Goal: Task Accomplishment & Management: Use online tool/utility

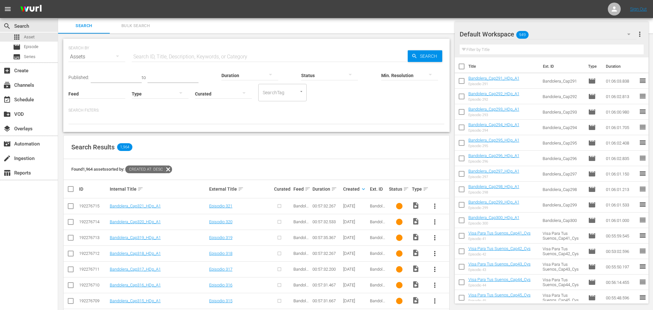
scroll to position [333, 0]
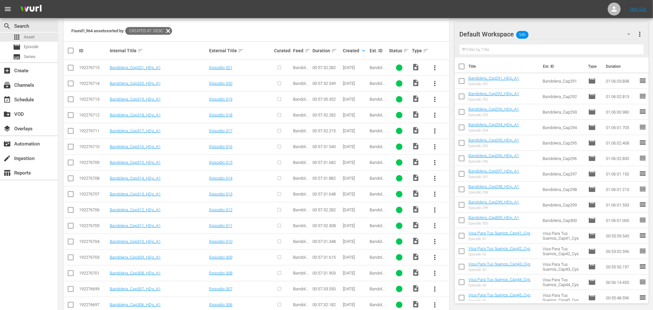
scroll to position [190, 0]
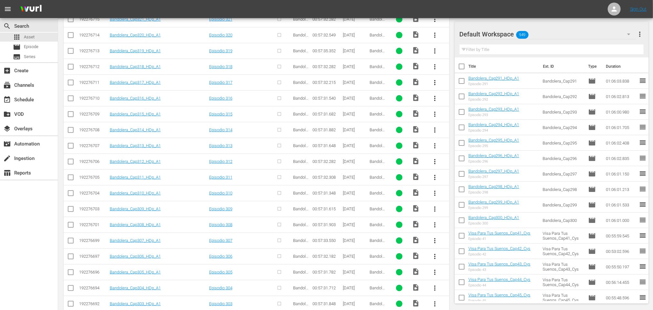
click at [71, 179] on input "checkbox" at bounding box center [71, 179] width 8 height 8
checkbox input "true"
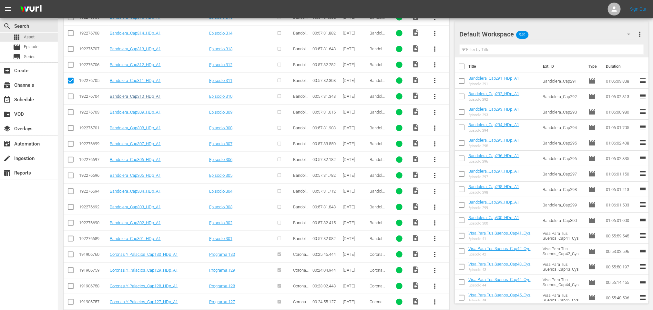
scroll to position [239, 0]
click at [70, 114] on input "checkbox" at bounding box center [71, 115] width 8 height 8
checkbox input "true"
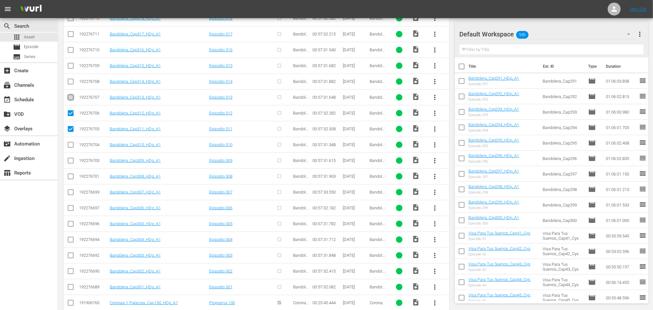
click at [71, 97] on input "checkbox" at bounding box center [71, 99] width 8 height 8
checkbox input "true"
click at [71, 83] on input "checkbox" at bounding box center [71, 83] width 8 height 8
checkbox input "true"
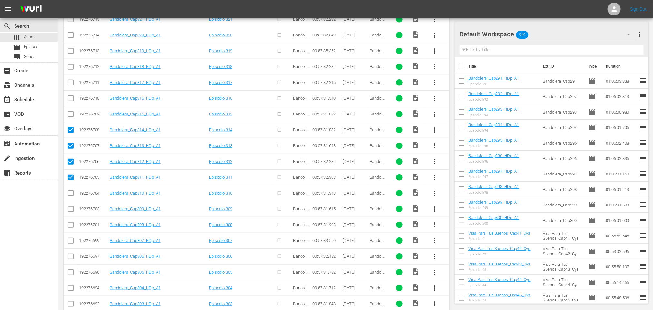
click at [72, 115] on input "checkbox" at bounding box center [71, 116] width 8 height 8
checkbox input "true"
click at [71, 98] on input "checkbox" at bounding box center [71, 100] width 8 height 8
checkbox input "true"
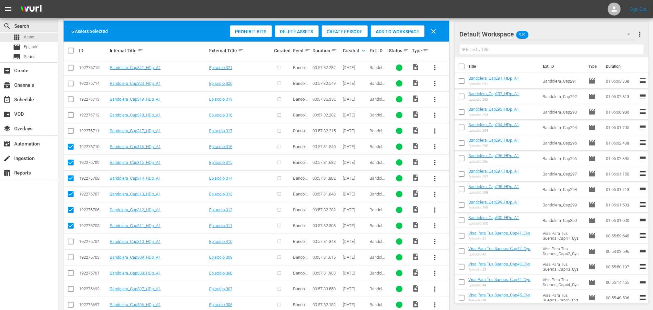
click at [70, 130] on input "checkbox" at bounding box center [71, 133] width 8 height 8
checkbox input "true"
click at [71, 114] on input "checkbox" at bounding box center [71, 117] width 8 height 8
checkbox input "true"
click at [72, 100] on input "checkbox" at bounding box center [71, 101] width 8 height 8
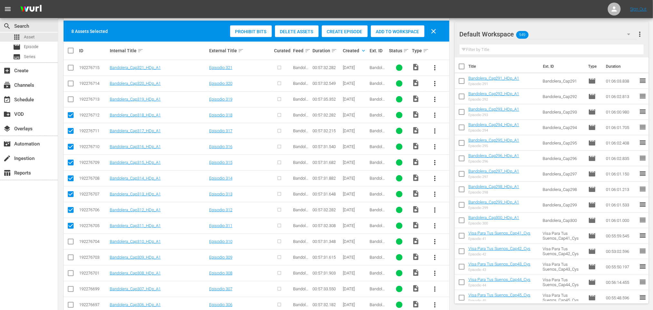
checkbox input "true"
drag, startPoint x: 71, startPoint y: 83, endPoint x: 74, endPoint y: 75, distance: 8.5
click at [72, 82] on input "checkbox" at bounding box center [71, 85] width 8 height 8
checkbox input "true"
drag, startPoint x: 71, startPoint y: 67, endPoint x: 77, endPoint y: 66, distance: 5.5
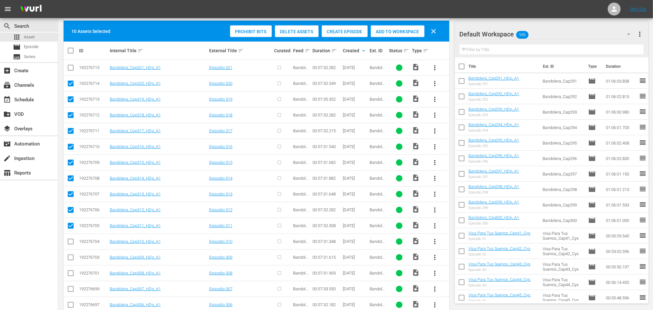
click at [71, 66] on input "checkbox" at bounding box center [71, 69] width 8 height 8
click at [349, 28] on div "Create Episode" at bounding box center [345, 32] width 46 height 12
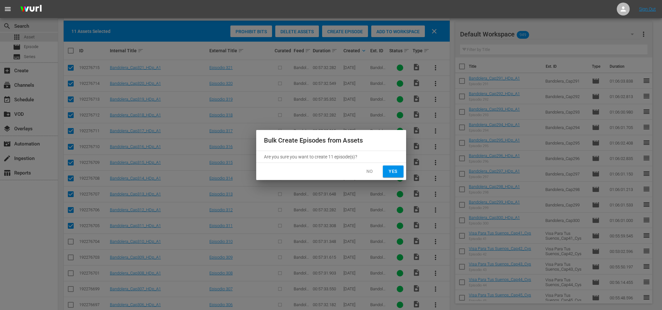
click at [396, 172] on span "Yes" at bounding box center [393, 172] width 10 height 8
checkbox input "false"
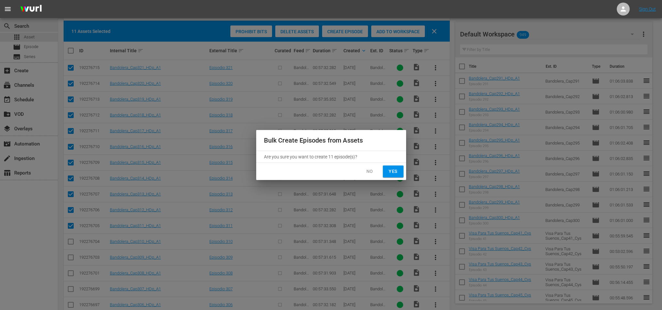
checkbox input "false"
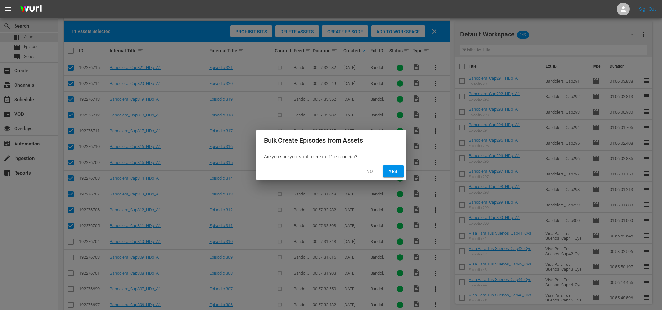
checkbox input "false"
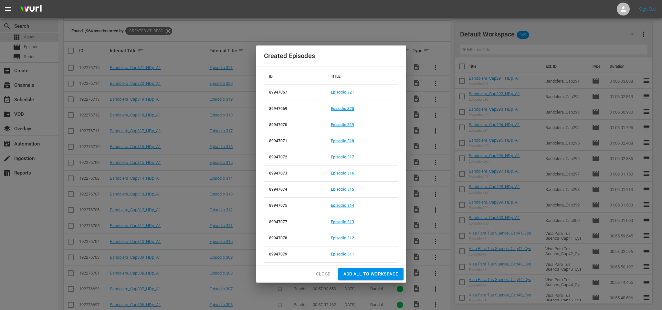
click at [374, 275] on span "Add all to Workspace" at bounding box center [370, 274] width 55 height 8
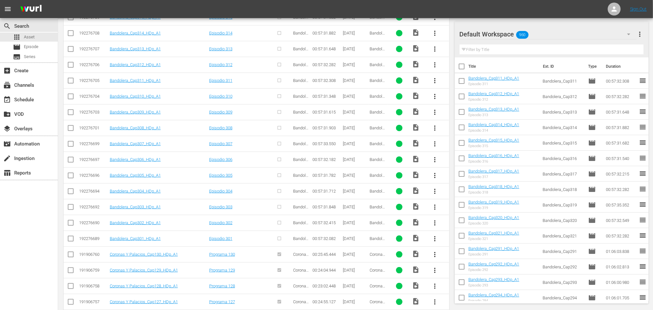
scroll to position [336, 0]
click at [71, 195] on input "checkbox" at bounding box center [71, 192] width 8 height 8
checkbox input "true"
click at [69, 177] on input "checkbox" at bounding box center [71, 176] width 8 height 8
checkbox input "true"
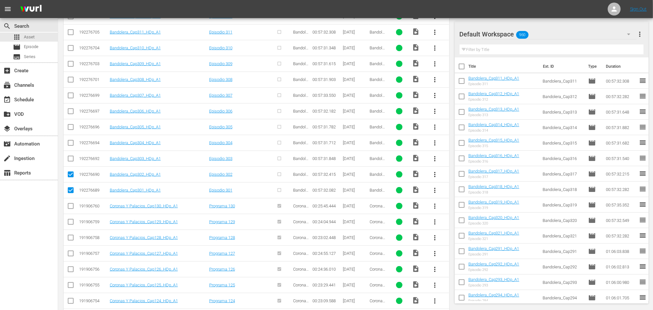
click at [71, 160] on input "checkbox" at bounding box center [71, 160] width 8 height 8
checkbox input "true"
drag, startPoint x: 71, startPoint y: 145, endPoint x: 71, endPoint y: 140, distance: 5.2
click at [71, 144] on input "checkbox" at bounding box center [71, 144] width 8 height 8
checkbox input "true"
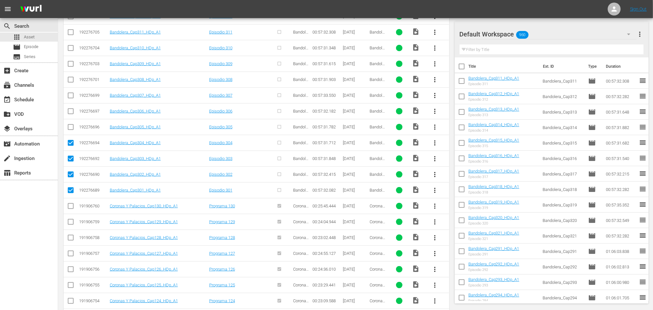
click at [70, 127] on input "checkbox" at bounding box center [71, 129] width 8 height 8
checkbox input "true"
drag, startPoint x: 73, startPoint y: 115, endPoint x: 71, endPoint y: 103, distance: 11.7
click at [73, 114] on input "checkbox" at bounding box center [71, 113] width 8 height 8
checkbox input "true"
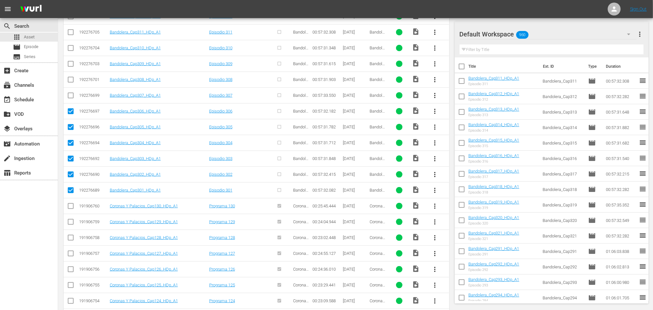
click at [71, 98] on input "checkbox" at bounding box center [71, 97] width 8 height 8
checkbox input "true"
click at [72, 79] on input "checkbox" at bounding box center [71, 81] width 8 height 8
checkbox input "true"
drag, startPoint x: 71, startPoint y: 65, endPoint x: 70, endPoint y: 57, distance: 7.8
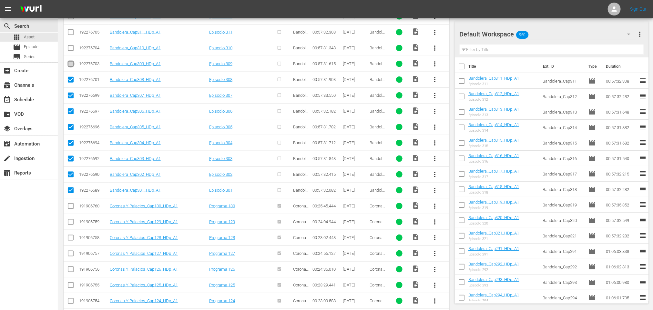
click at [70, 63] on input "checkbox" at bounding box center [71, 65] width 8 height 8
checkbox input "true"
click at [70, 50] on input "checkbox" at bounding box center [71, 50] width 8 height 8
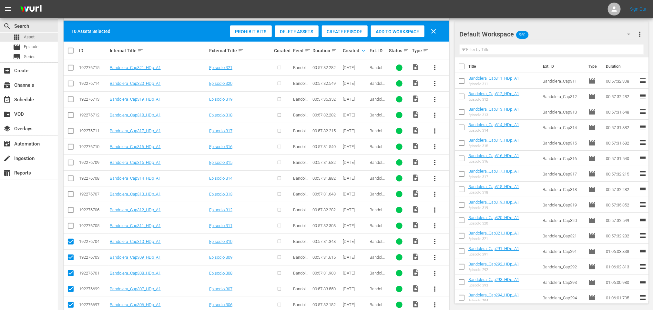
scroll to position [45, 0]
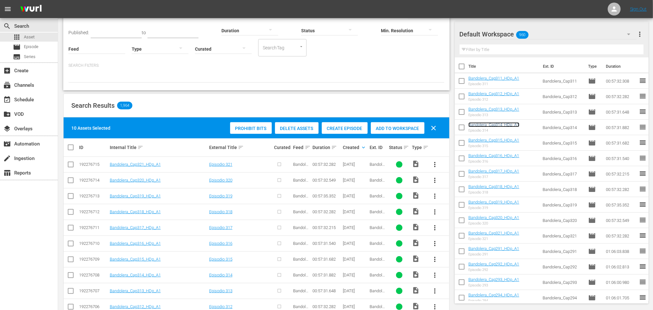
drag, startPoint x: 505, startPoint y: 121, endPoint x: 509, endPoint y: 125, distance: 5.5
click at [345, 124] on div "Create Episode" at bounding box center [345, 128] width 46 height 12
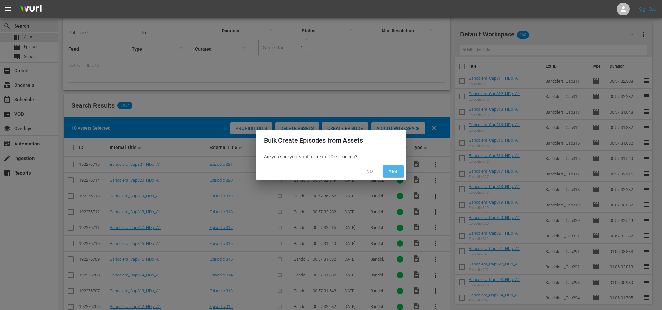
click at [391, 172] on span "Yes" at bounding box center [393, 172] width 10 height 8
checkbox input "false"
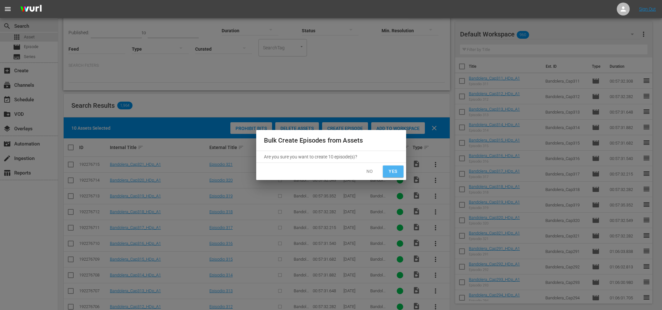
checkbox input "false"
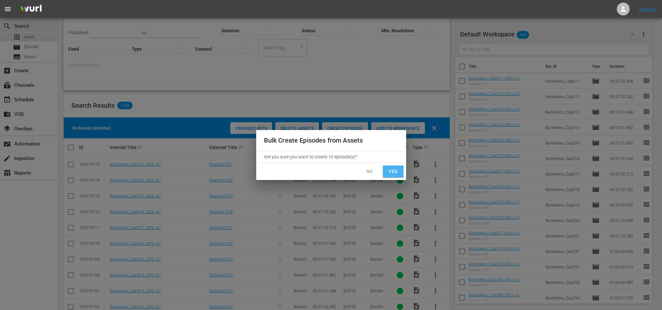
checkbox input "false"
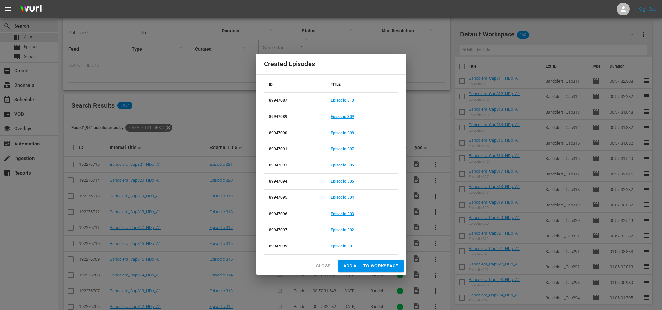
click at [378, 268] on span "Add all to Workspace" at bounding box center [370, 266] width 55 height 8
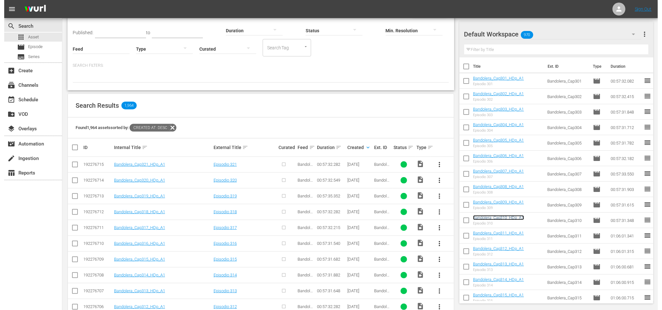
scroll to position [0, 0]
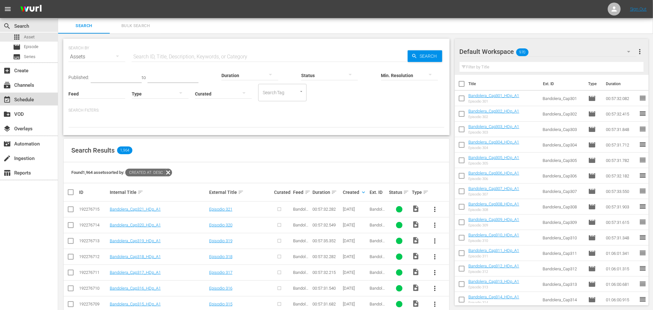
click at [32, 102] on div "event_available Schedule" at bounding box center [18, 99] width 36 height 6
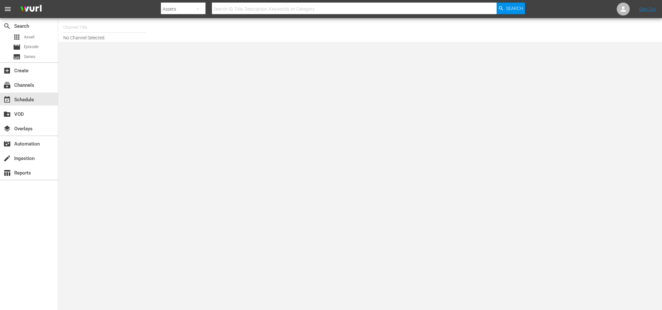
click at [121, 28] on input "text" at bounding box center [104, 28] width 83 height 16
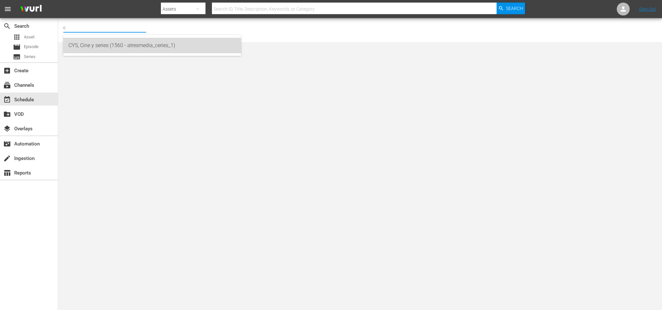
click at [131, 44] on div "CYS, Cine y series (1560 - atresmedia_ceries_1)" at bounding box center [151, 46] width 167 height 16
type input "CYS, Cine y series (1560 - atresmedia_ceries_1)"
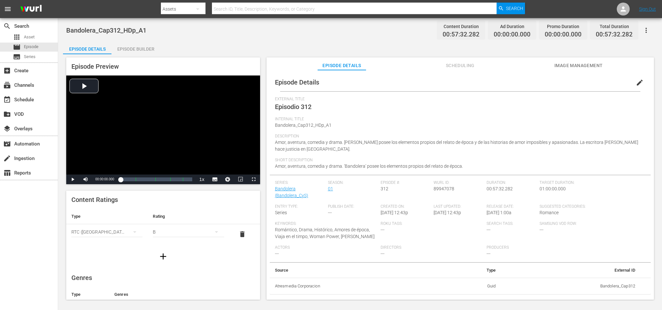
click at [128, 46] on div "Episode Builder" at bounding box center [135, 49] width 48 height 16
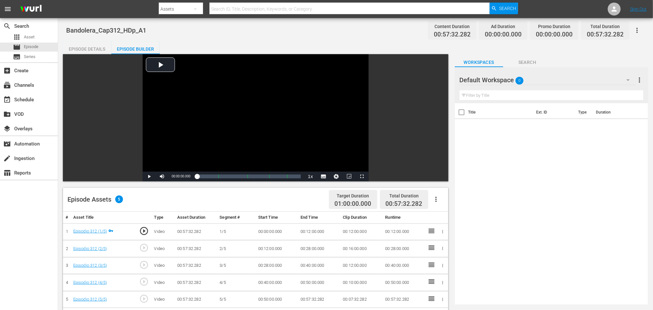
click at [436, 198] on icon "button" at bounding box center [436, 199] width 1 height 5
click at [443, 201] on div "Fill with Ads" at bounding box center [456, 202] width 44 height 16
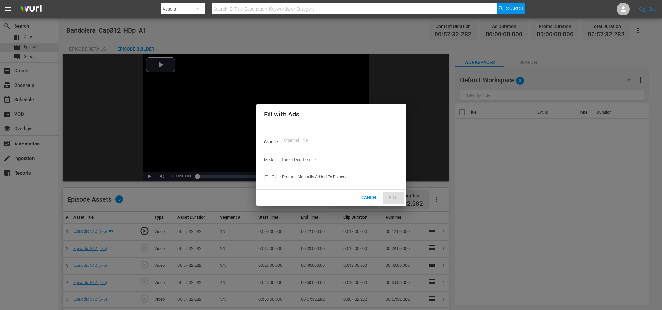
click at [321, 143] on input "text" at bounding box center [325, 141] width 83 height 16
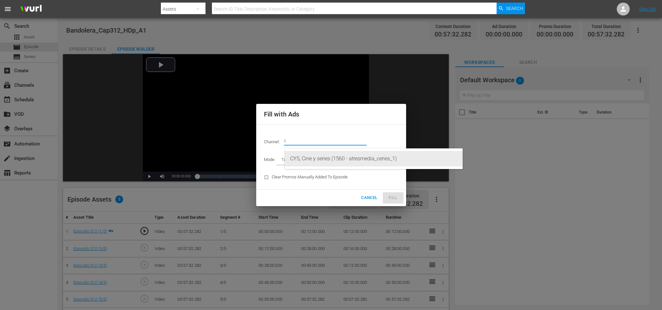
click at [328, 156] on div "CYS, Cine y series (1560 - atresmedia_ceries_1)" at bounding box center [373, 159] width 167 height 16
type input "CYS, Cine y series (1560)"
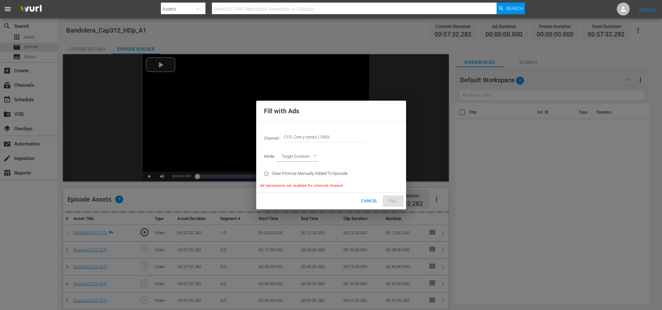
type input "AD_BREAK_DURATION"
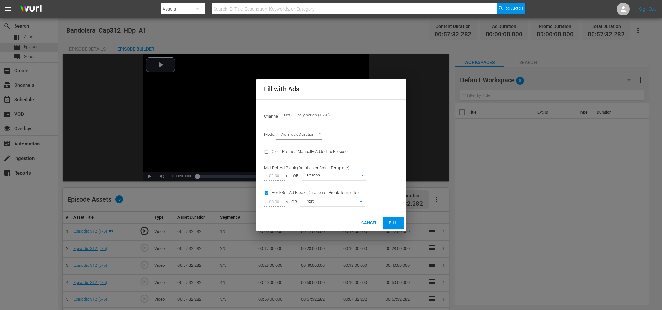
drag, startPoint x: 394, startPoint y: 222, endPoint x: 383, endPoint y: 219, distance: 11.7
click at [394, 223] on span "Fill" at bounding box center [393, 223] width 10 height 7
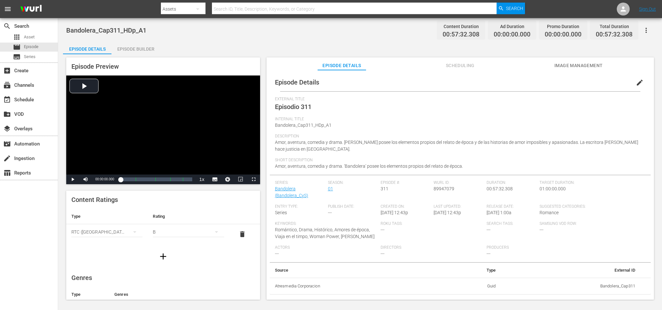
click at [124, 47] on div "Episode Builder" at bounding box center [135, 49] width 48 height 16
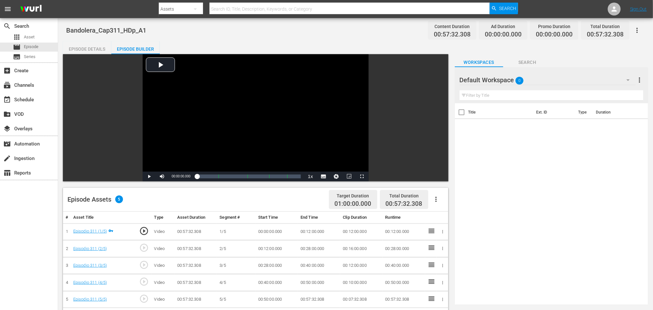
click at [437, 195] on button "button" at bounding box center [437, 200] width 16 height 16
click at [441, 201] on div "Fill with Ads" at bounding box center [456, 202] width 44 height 16
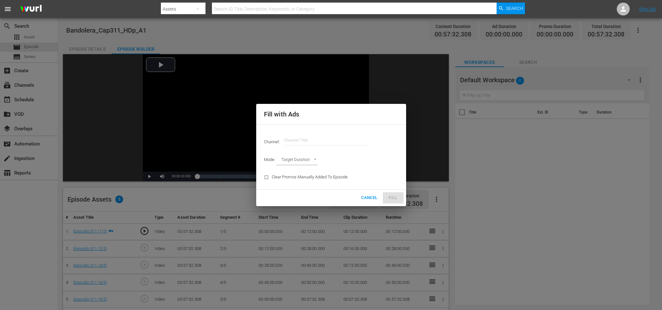
click at [329, 140] on input "text" at bounding box center [325, 141] width 83 height 16
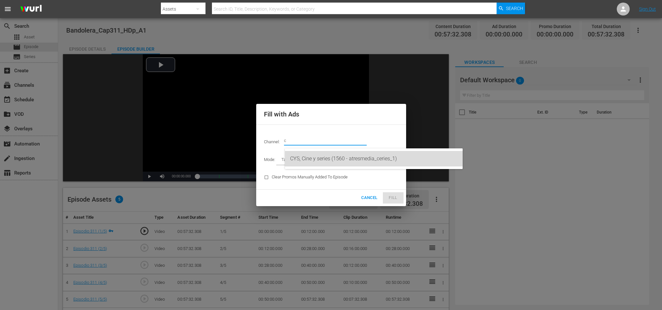
click at [330, 159] on div "CYS, Cine y series (1560 - atresmedia_ceries_1)" at bounding box center [373, 159] width 167 height 16
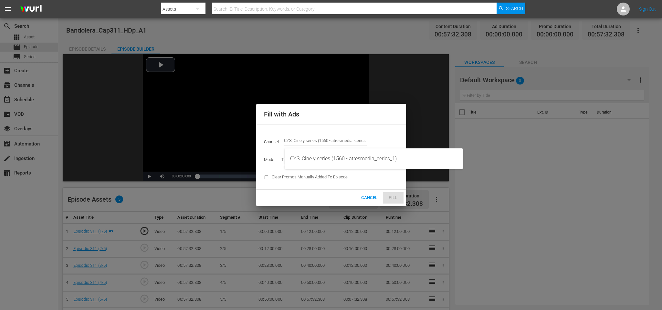
type input "CYS, Cine y series (1560)"
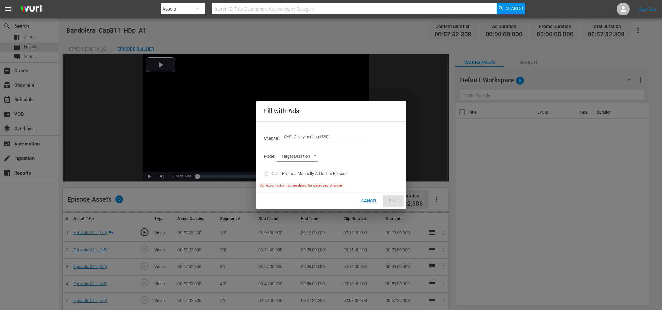
type input "AD_BREAK_DURATION"
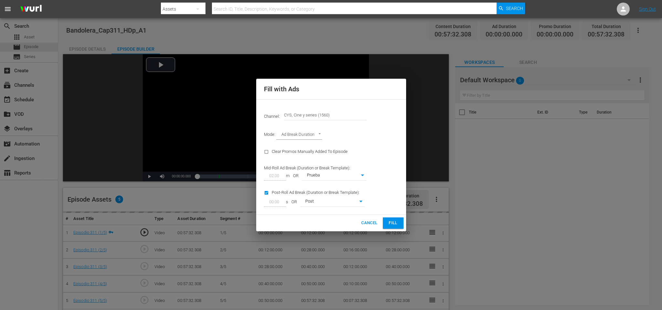
click at [393, 218] on button "Fill" at bounding box center [393, 223] width 21 height 11
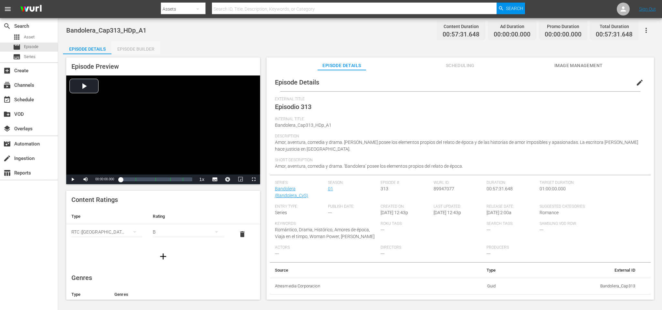
click at [138, 48] on div "Episode Builder" at bounding box center [135, 49] width 48 height 16
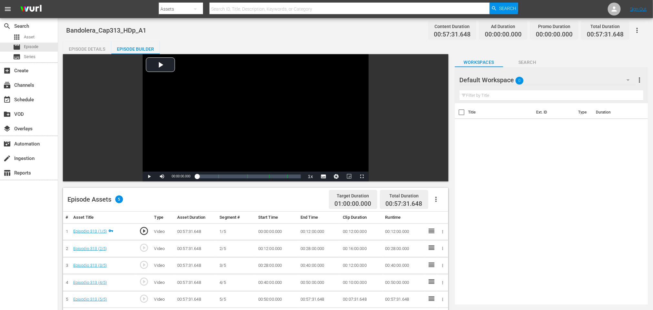
click at [436, 198] on icon "button" at bounding box center [436, 199] width 1 height 5
click at [450, 202] on div "Fill with Ads" at bounding box center [456, 202] width 44 height 16
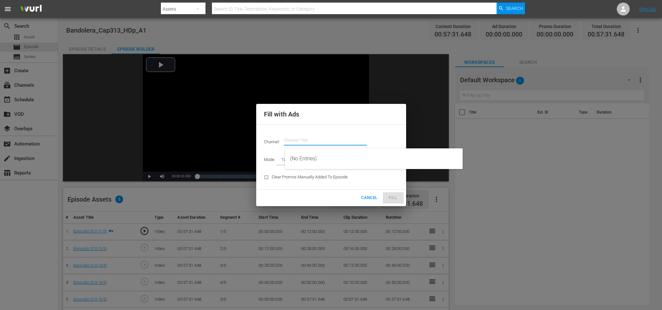
click at [305, 138] on input "text" at bounding box center [325, 141] width 83 height 16
click at [338, 160] on div "CYS, Cine y series (1560 - atresmedia_ceries_1)" at bounding box center [373, 159] width 167 height 16
type input "CYS, Cine y series (1560)"
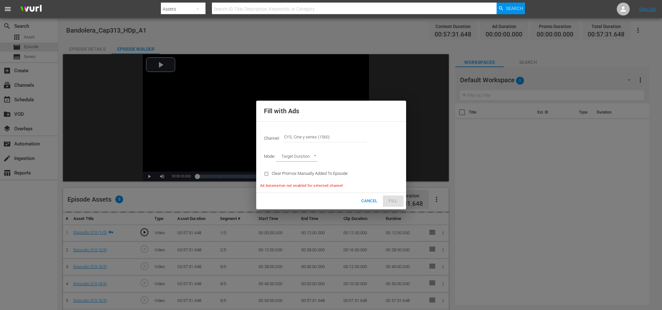
type input "AD_BREAK_DURATION"
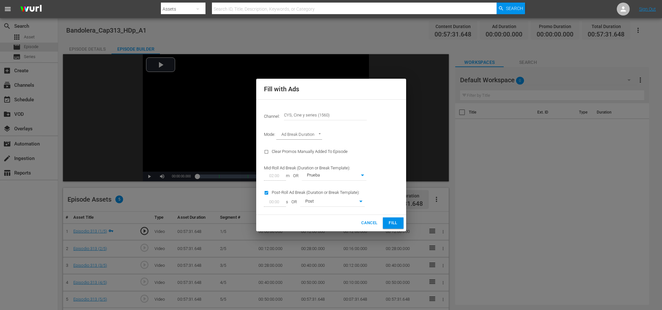
click at [396, 217] on div "Cancel Fill" at bounding box center [331, 223] width 150 height 16
click at [396, 221] on span "Fill" at bounding box center [393, 223] width 10 height 7
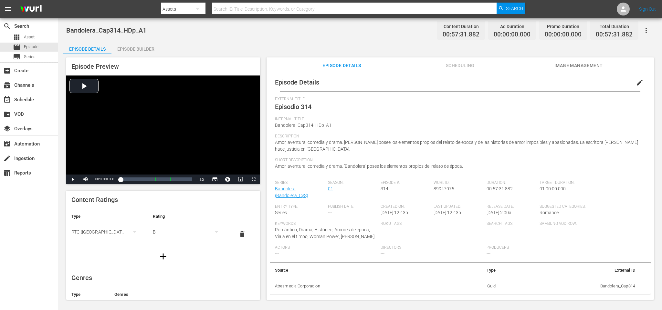
click at [145, 43] on div "Episode Builder" at bounding box center [135, 49] width 48 height 16
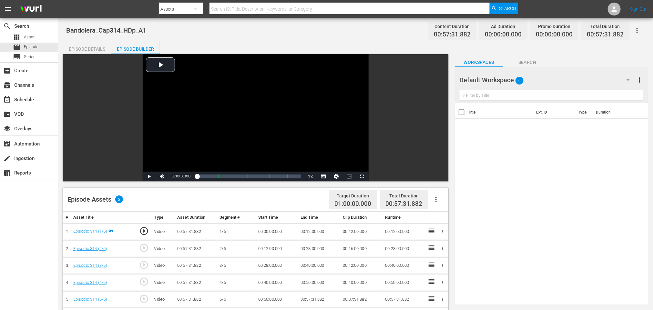
click at [433, 196] on icon "button" at bounding box center [436, 200] width 8 height 8
click at [441, 201] on div "Fill with Ads" at bounding box center [456, 202] width 44 height 16
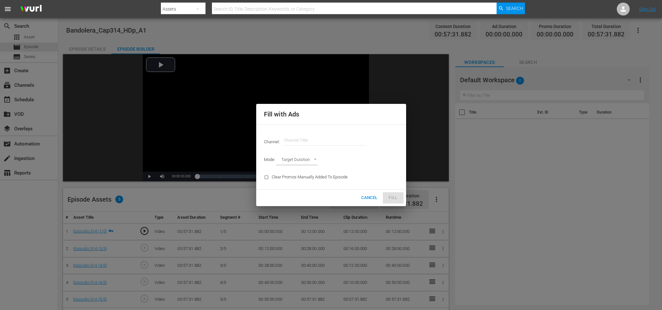
click at [324, 140] on input "text" at bounding box center [325, 141] width 83 height 16
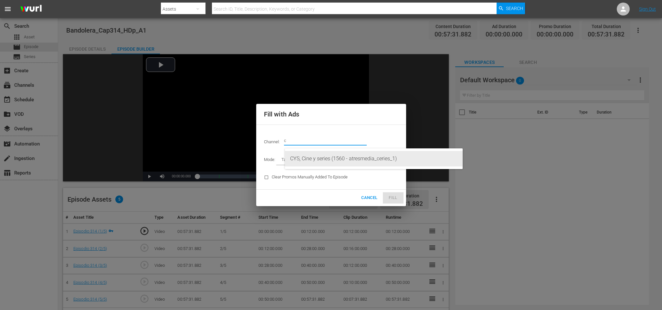
click at [330, 157] on div "CYS, Cine y series (1560 - atresmedia_ceries_1)" at bounding box center [373, 159] width 167 height 16
type input "CYS, Cine y series (1560)"
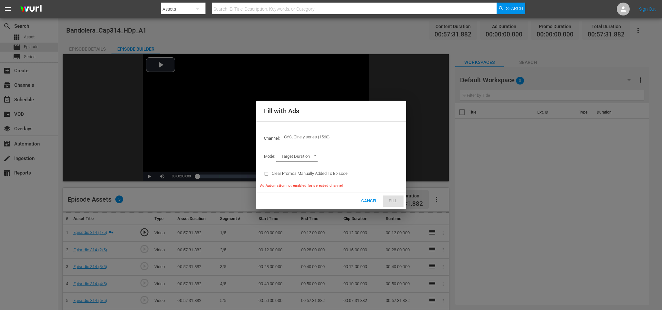
type input "AD_BREAK_DURATION"
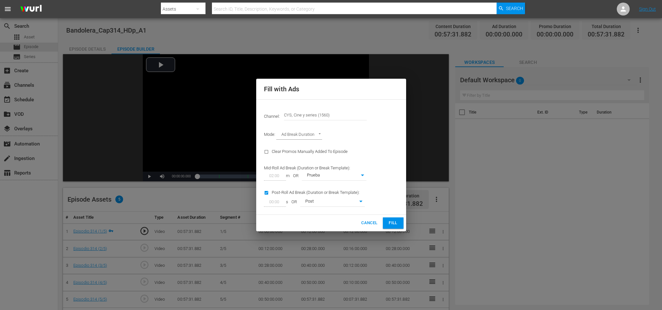
click at [391, 225] on span "Fill" at bounding box center [393, 223] width 10 height 7
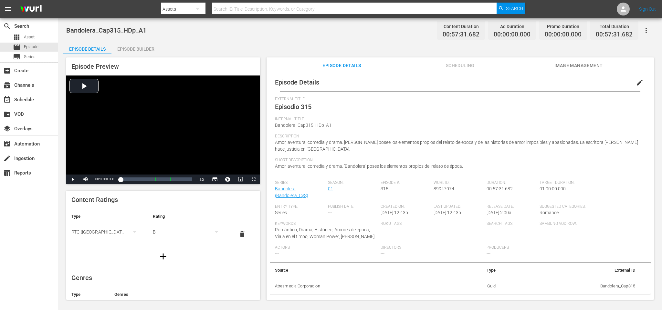
click at [136, 49] on div "Episode Builder" at bounding box center [135, 49] width 48 height 16
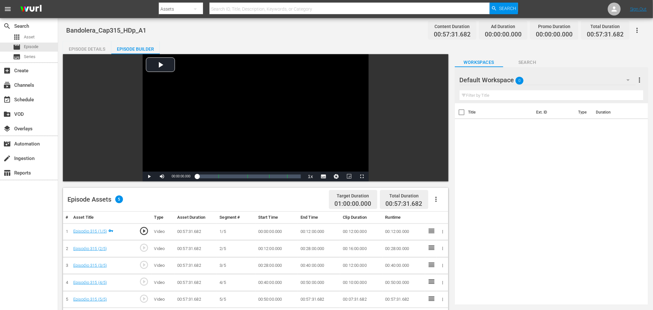
click at [438, 198] on icon "button" at bounding box center [436, 200] width 8 height 8
click at [449, 199] on div "Fill with Ads" at bounding box center [456, 202] width 44 height 16
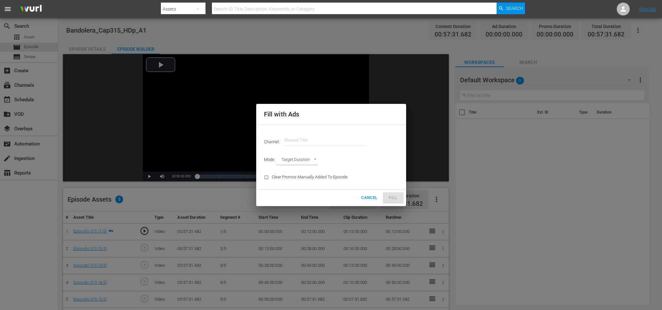
click at [322, 141] on input "text" at bounding box center [325, 141] width 83 height 16
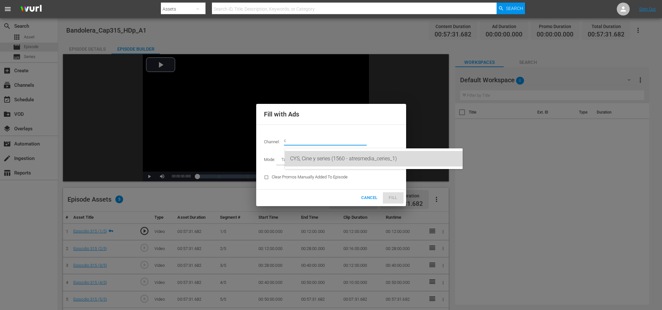
click at [331, 159] on div "CYS, Cine y series (1560 - atresmedia_ceries_1)" at bounding box center [373, 159] width 167 height 16
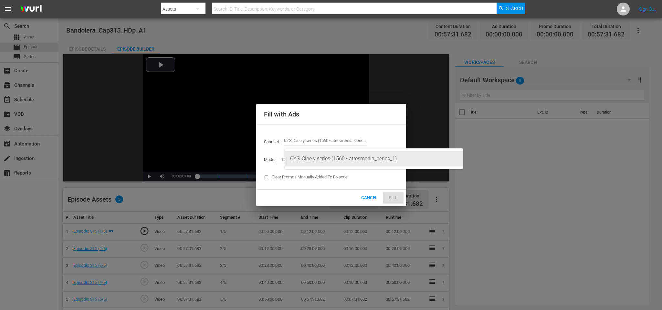
type input "CYS, Cine y series (1560)"
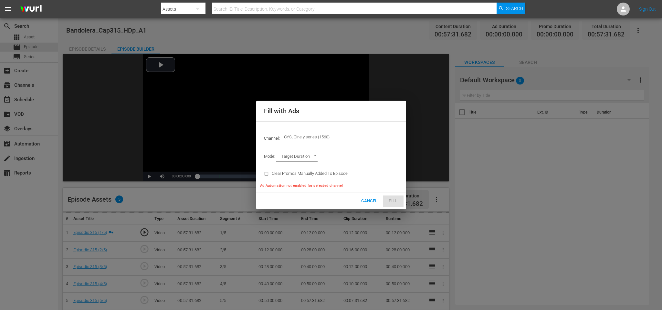
type input "AD_BREAK_DURATION"
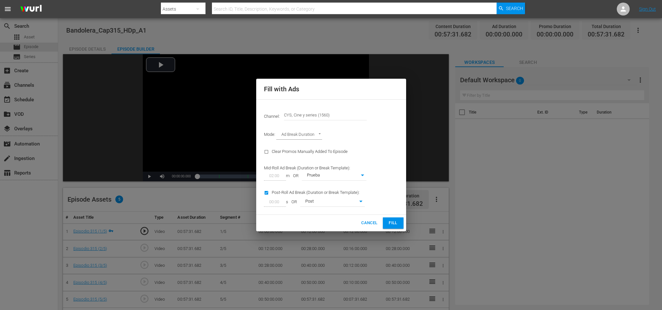
click at [398, 224] on button "Fill" at bounding box center [393, 223] width 21 height 11
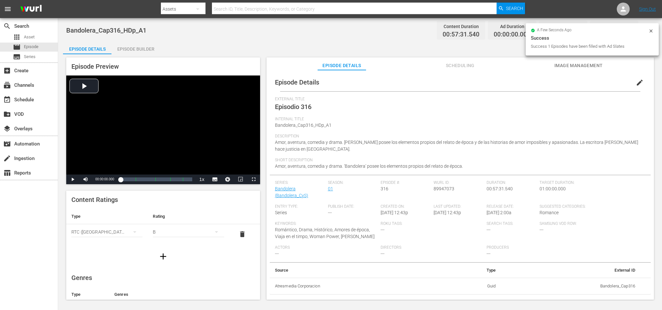
click at [141, 46] on div "Episode Builder" at bounding box center [135, 49] width 48 height 16
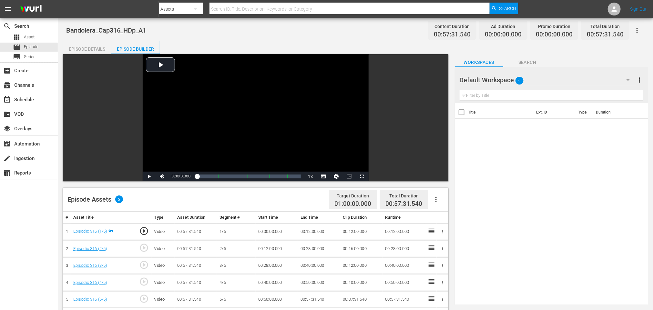
click at [435, 199] on icon "button" at bounding box center [436, 200] width 8 height 8
click at [445, 201] on div "Fill with Ads" at bounding box center [456, 202] width 44 height 16
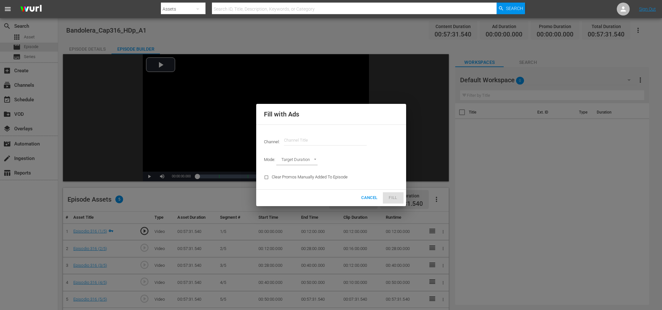
click at [303, 137] on input "text" at bounding box center [325, 141] width 83 height 16
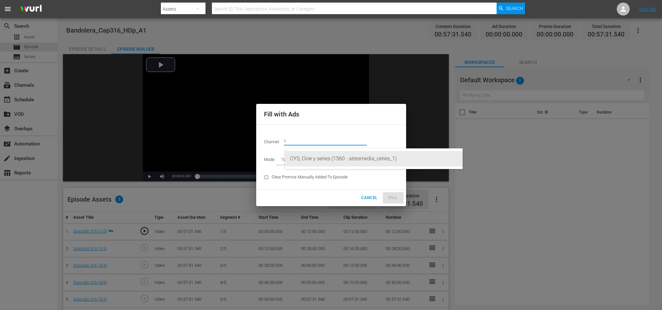
click at [327, 157] on div "CYS, Cine y series (1560 - atresmedia_ceries_1)" at bounding box center [373, 159] width 167 height 16
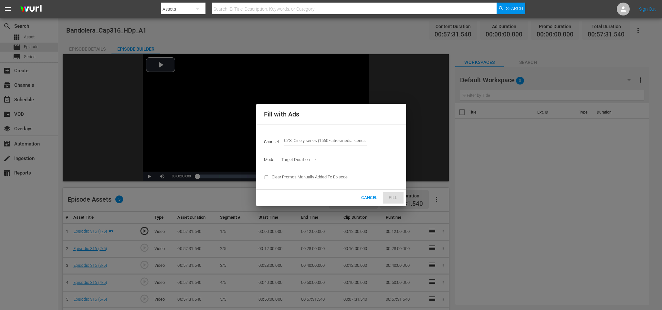
type input "CYS, Cine y series (1560)"
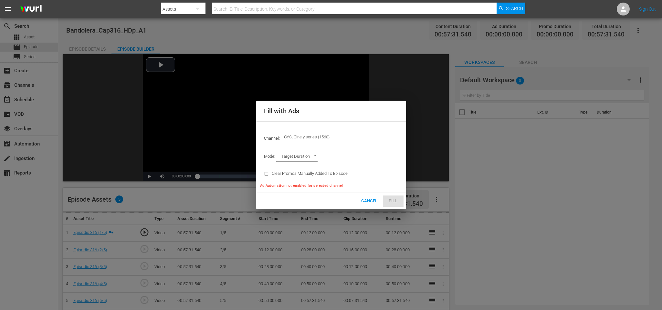
type input "AD_BREAK_DURATION"
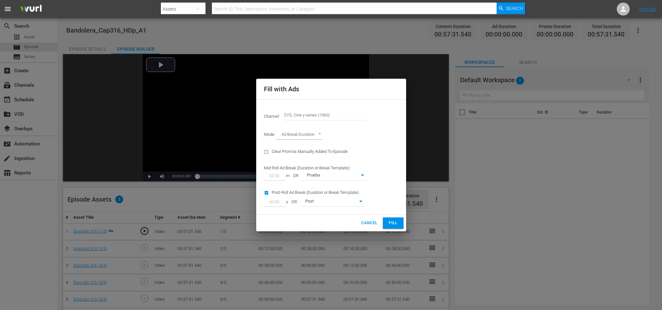
click at [396, 225] on span "Fill" at bounding box center [393, 223] width 10 height 7
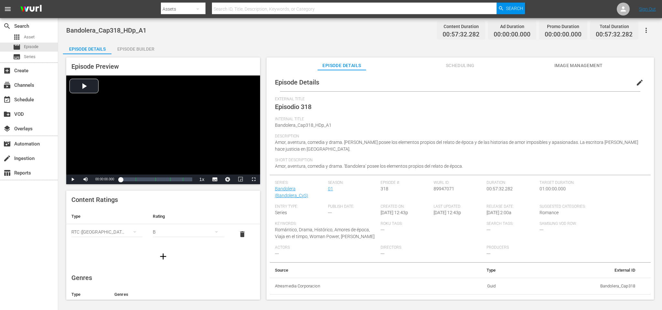
click at [144, 48] on div "Episode Builder" at bounding box center [135, 49] width 48 height 16
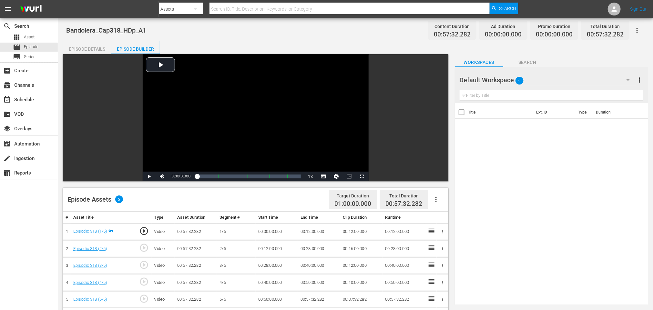
click at [437, 201] on icon "button" at bounding box center [436, 200] width 8 height 8
click at [438, 200] on div "Fill with Ads" at bounding box center [456, 202] width 44 height 16
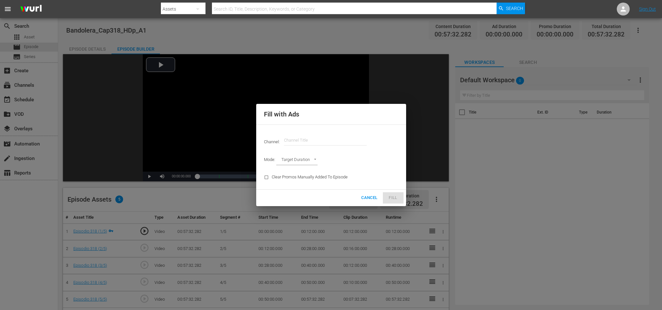
click at [315, 136] on input "text" at bounding box center [325, 141] width 83 height 16
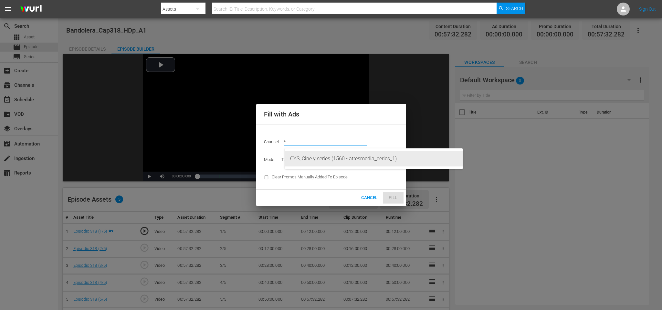
click at [331, 157] on div "CYS, Cine y series (1560 - atresmedia_ceries_1)" at bounding box center [373, 159] width 167 height 16
type input "CYS, Cine y series (1560)"
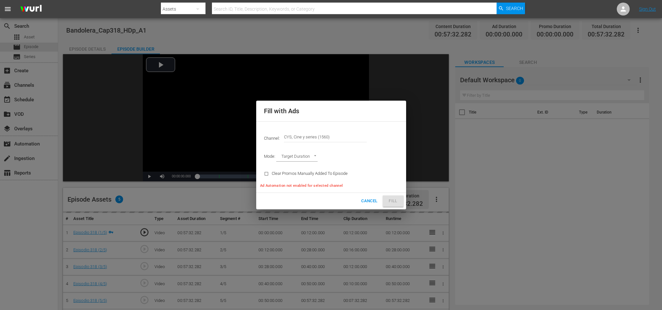
type input "AD_BREAK_DURATION"
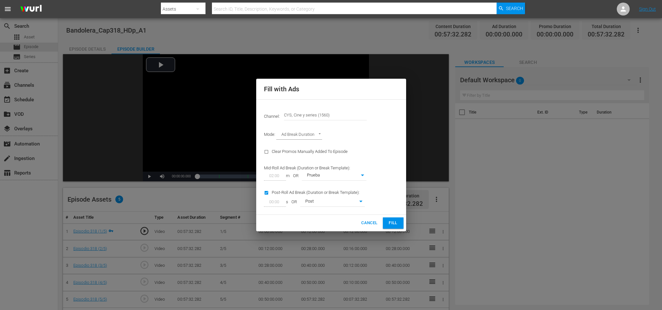
click at [398, 223] on span "Fill" at bounding box center [393, 223] width 10 height 7
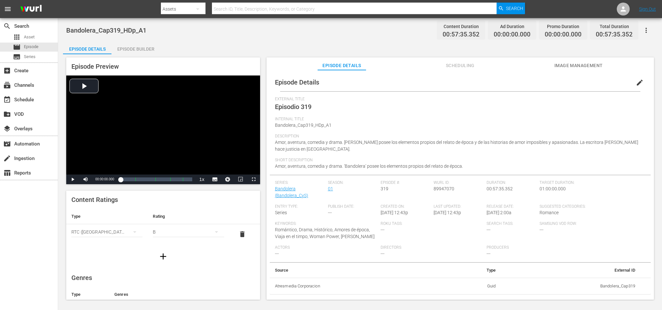
click at [148, 50] on div "Episode Builder" at bounding box center [135, 49] width 48 height 16
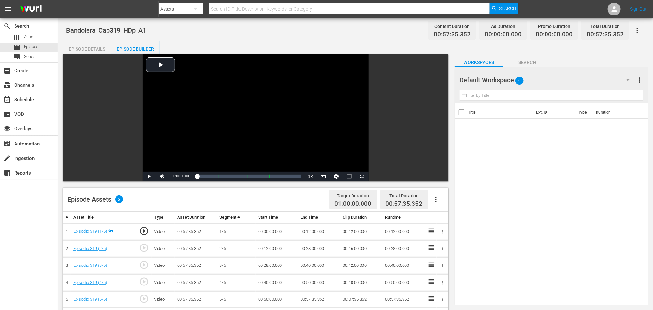
click at [438, 204] on button "button" at bounding box center [437, 200] width 16 height 16
click at [443, 202] on div "Fill with Ads" at bounding box center [456, 202] width 44 height 16
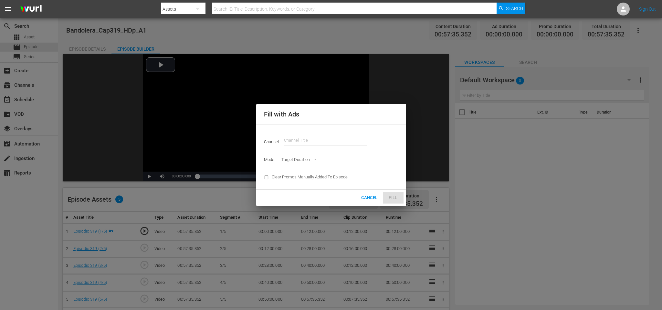
click at [312, 140] on input "text" at bounding box center [325, 141] width 83 height 16
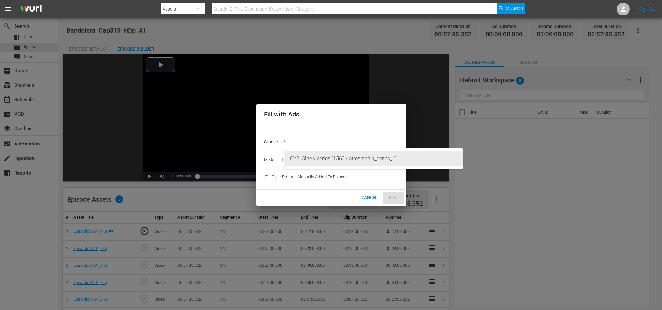
drag, startPoint x: 322, startPoint y: 160, endPoint x: 328, endPoint y: 162, distance: 7.1
click at [321, 160] on div "CYS, Cine y series (1560 - atresmedia_ceries_1)" at bounding box center [373, 159] width 167 height 16
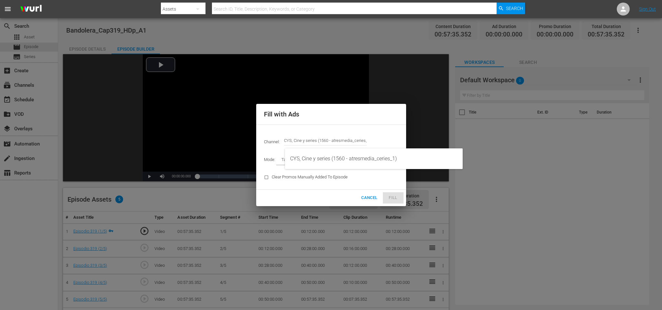
type input "CYS, Cine y series (1560)"
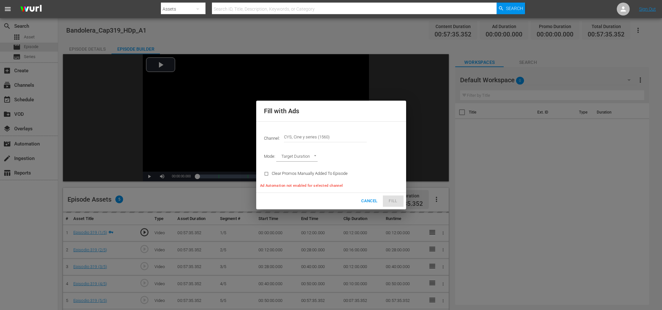
type input "AD_BREAK_DURATION"
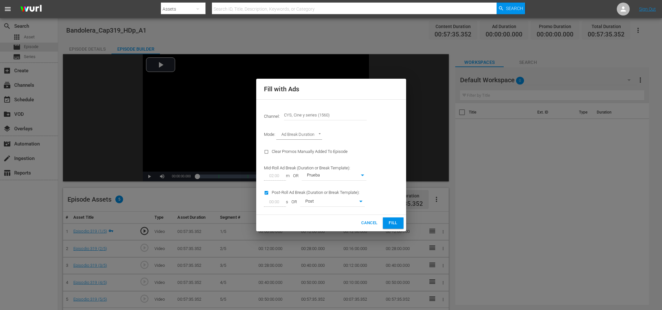
click at [394, 222] on span "Fill" at bounding box center [393, 223] width 10 height 7
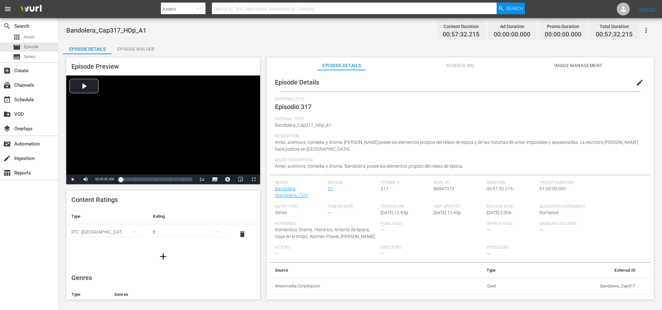
click at [143, 47] on div "Episode Builder" at bounding box center [135, 49] width 48 height 16
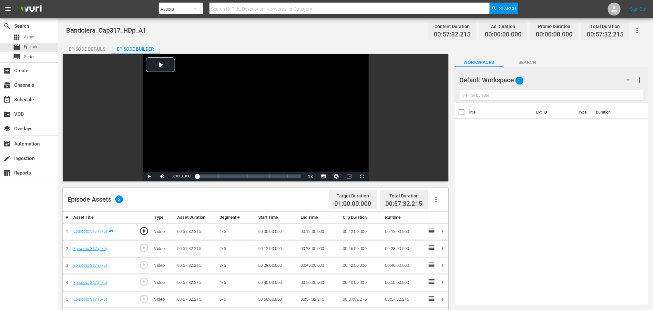
click at [439, 200] on icon "button" at bounding box center [436, 200] width 8 height 8
click at [450, 200] on div "Fill with Ads" at bounding box center [456, 202] width 44 height 16
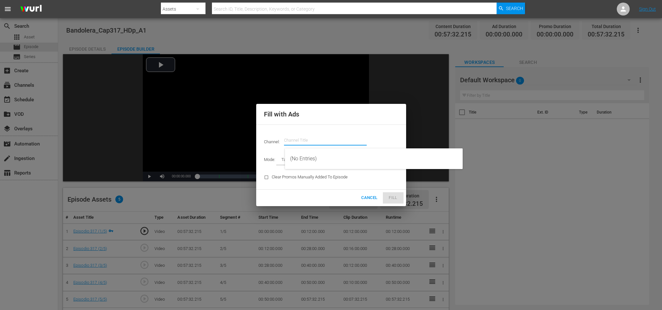
click at [300, 135] on input "text" at bounding box center [325, 141] width 83 height 16
click at [327, 156] on div "CYS, Cine y series (1560 - atresmedia_ceries_1)" at bounding box center [373, 159] width 167 height 16
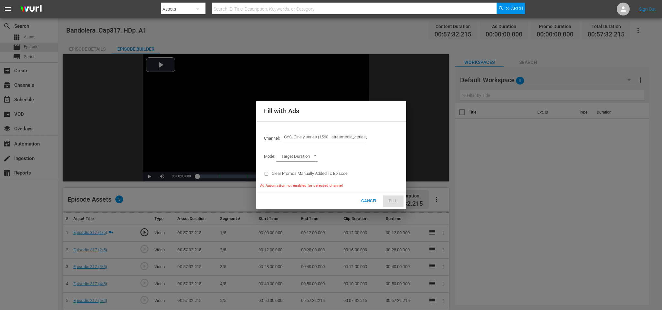
type input "CYS, Cine y series (1560)"
type input "AD_BREAK_DURATION"
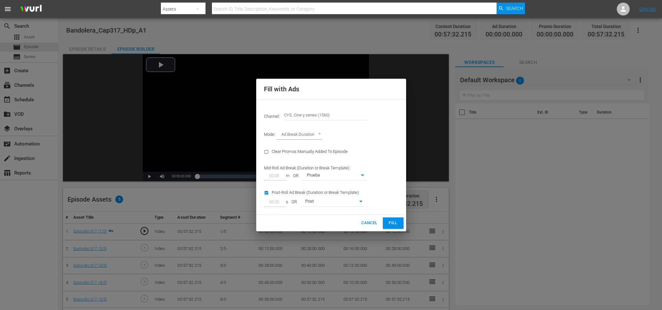
click at [396, 221] on span "Fill" at bounding box center [393, 223] width 10 height 7
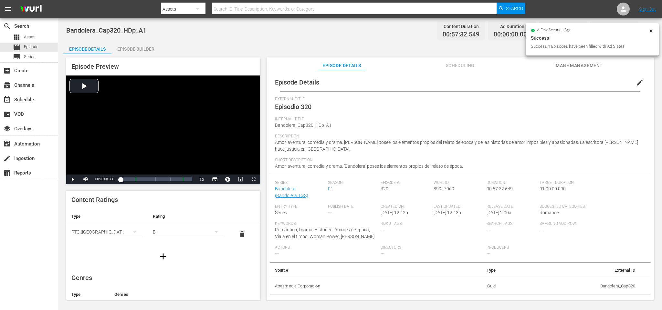
click at [140, 54] on div "Episode Preview Video Player is loading. Play Video Play Mute Current Time 00:0…" at bounding box center [360, 179] width 594 height 251
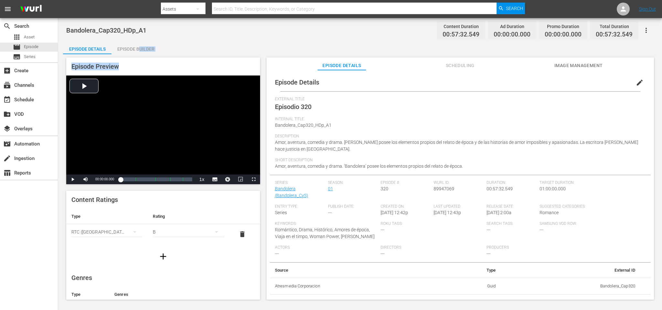
click at [140, 53] on div "Episode Details Episode Builder Episode Preview Video Player is loading. Play V…" at bounding box center [360, 173] width 594 height 264
click at [140, 52] on div "Episode Builder" at bounding box center [135, 49] width 48 height 16
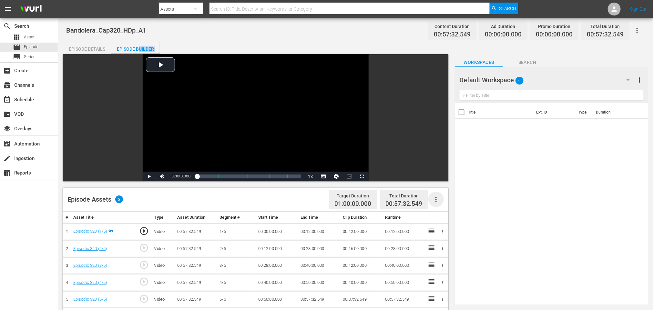
click at [434, 197] on icon "button" at bounding box center [436, 200] width 8 height 8
click at [437, 198] on div "Fill with Ads" at bounding box center [456, 202] width 44 height 16
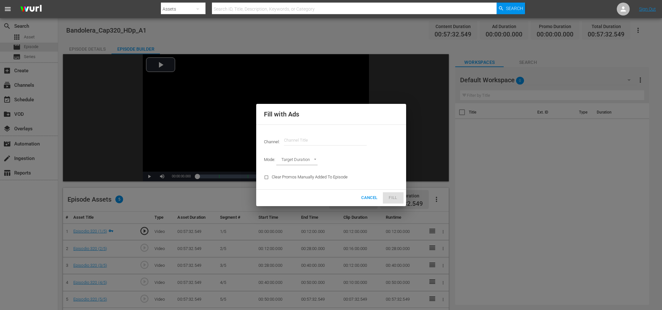
click at [317, 142] on input "text" at bounding box center [325, 141] width 83 height 16
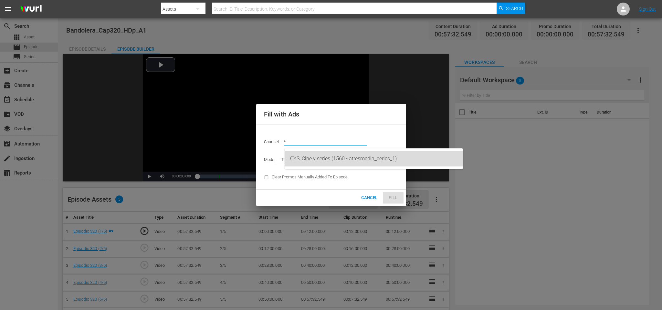
click at [332, 152] on div "CYS, Cine y series (1560 - atresmedia_ceries_1)" at bounding box center [373, 159] width 167 height 16
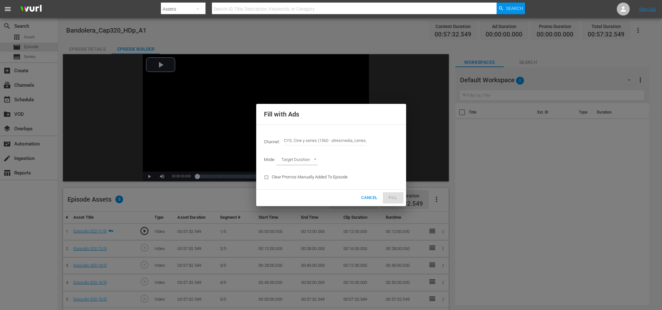
type input "CYS, Cine y series (1560)"
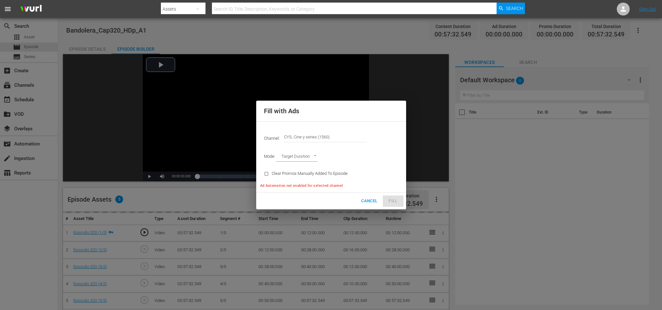
type input "AD_BREAK_DURATION"
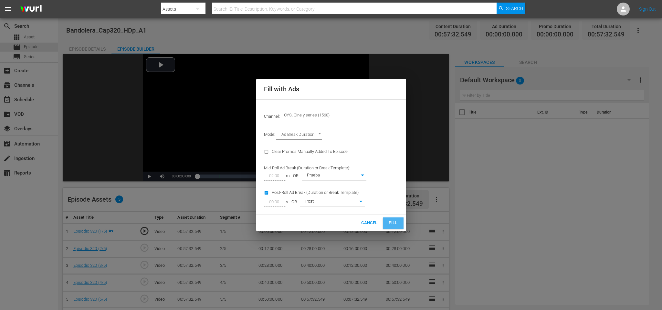
click at [394, 223] on span "Fill" at bounding box center [393, 223] width 10 height 7
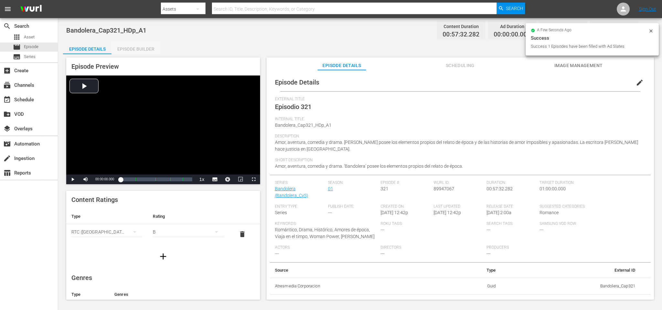
click at [149, 45] on div "Episode Builder" at bounding box center [135, 49] width 48 height 16
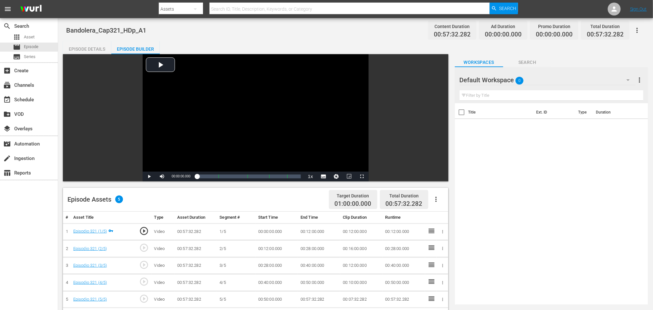
click at [439, 199] on icon "button" at bounding box center [436, 200] width 8 height 8
click at [443, 201] on div "Fill with Ads" at bounding box center [456, 202] width 44 height 16
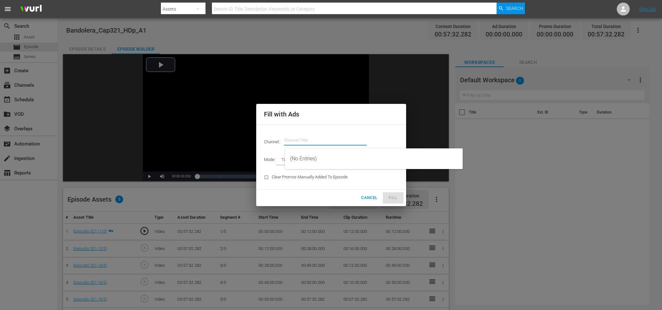
click at [313, 141] on input "text" at bounding box center [325, 141] width 83 height 16
click at [331, 155] on div "CYS, Cine y series (1560 - atresmedia_ceries_1)" at bounding box center [373, 159] width 167 height 16
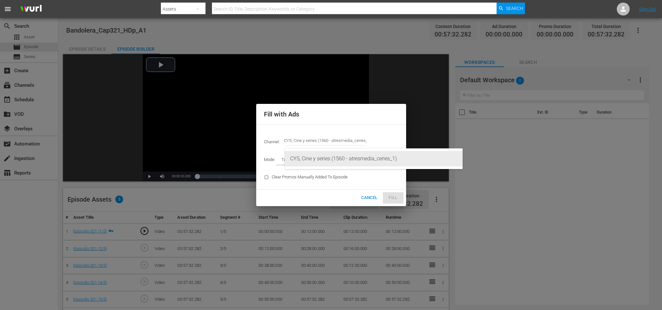
type input "CYS, Cine y series (1560)"
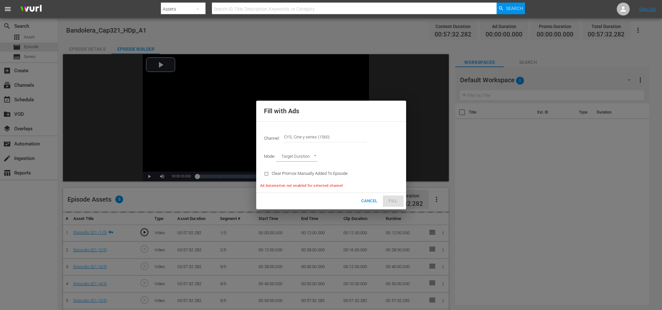
type input "AD_BREAK_DURATION"
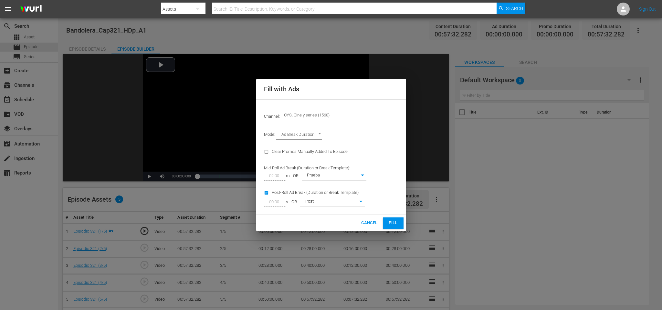
click at [389, 227] on span "Fill" at bounding box center [393, 223] width 10 height 7
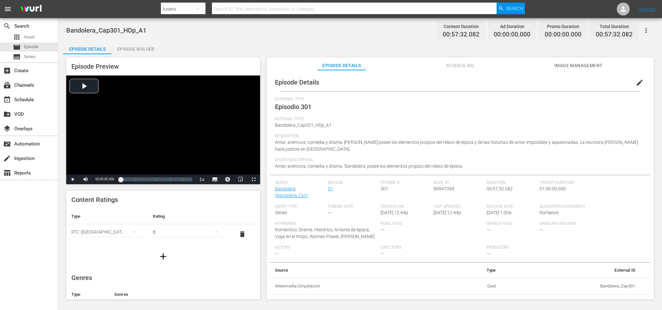
click at [138, 48] on div "Episode Builder" at bounding box center [135, 49] width 48 height 16
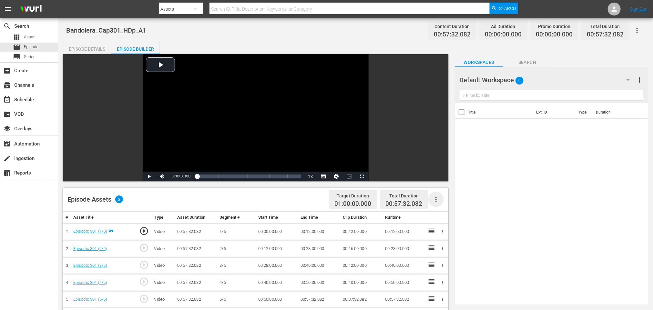
click at [434, 200] on icon "button" at bounding box center [436, 200] width 8 height 8
click at [460, 200] on div "Fill with Ads" at bounding box center [456, 202] width 44 height 16
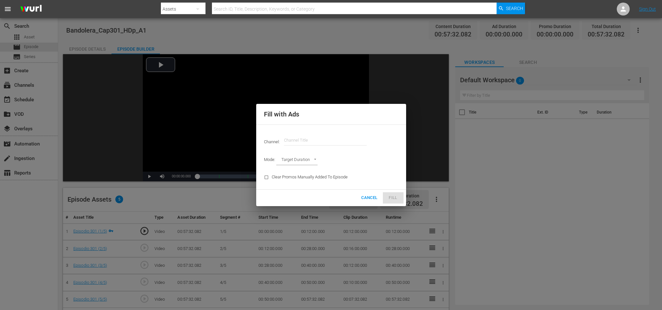
click at [327, 138] on input "text" at bounding box center [325, 141] width 83 height 16
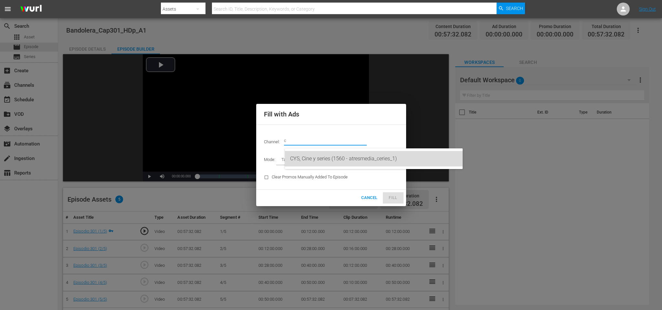
drag, startPoint x: 331, startPoint y: 156, endPoint x: 393, endPoint y: 172, distance: 64.2
click at [331, 155] on div "CYS, Cine y series (1560 - atresmedia_ceries_1)" at bounding box center [373, 159] width 167 height 16
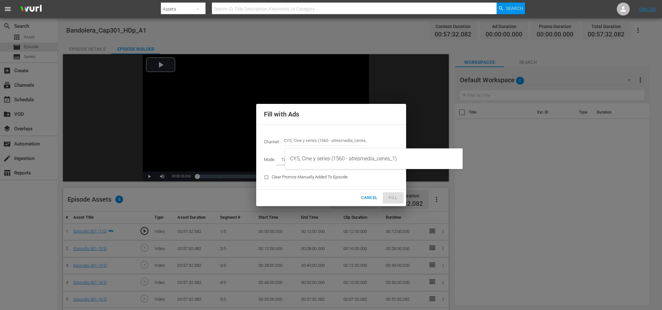
type input "CYS, Cine y series (1560)"
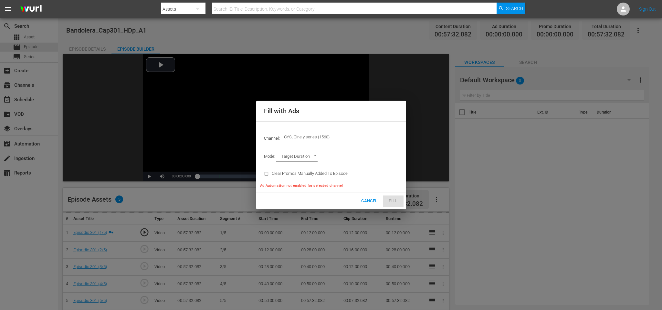
type input "AD_BREAK_DURATION"
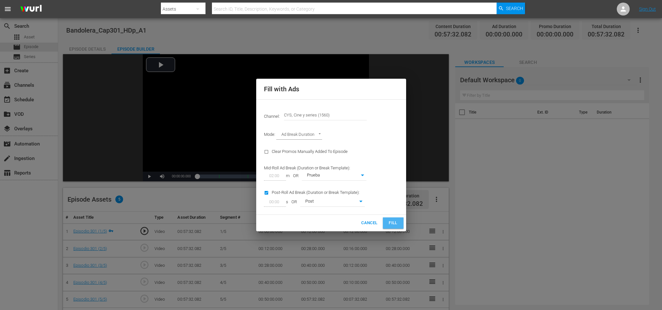
click at [398, 222] on span "Fill" at bounding box center [393, 223] width 10 height 7
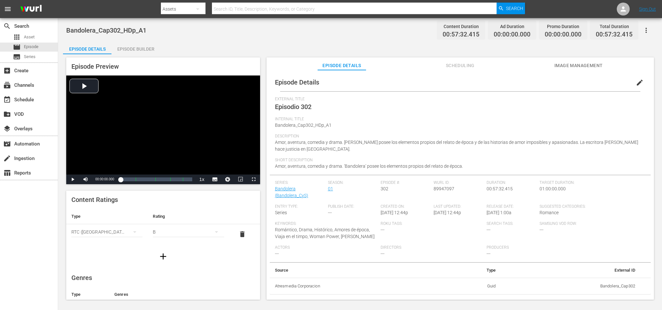
click at [135, 47] on div "Episode Builder" at bounding box center [135, 49] width 48 height 16
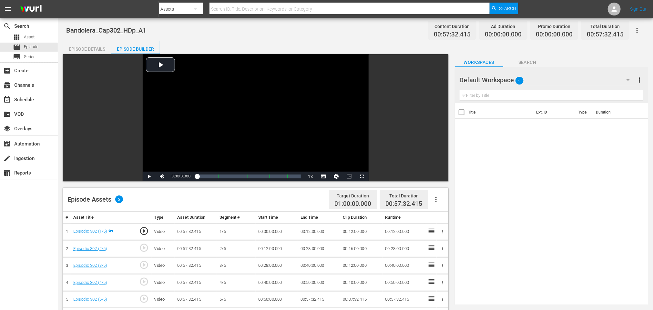
click at [437, 201] on icon "button" at bounding box center [436, 200] width 8 height 8
click at [449, 202] on div "Fill with Ads" at bounding box center [456, 202] width 44 height 16
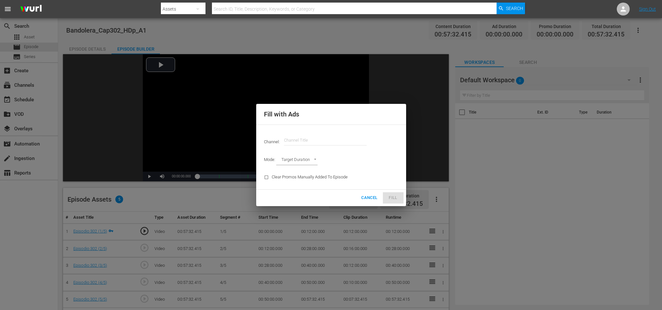
click at [302, 142] on input "text" at bounding box center [325, 141] width 83 height 16
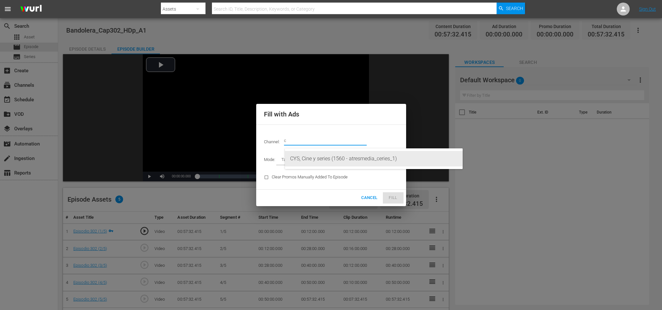
click at [321, 155] on div "CYS, Cine y series (1560 - atresmedia_ceries_1)" at bounding box center [373, 159] width 167 height 16
type input "CYS, Cine y series (1560)"
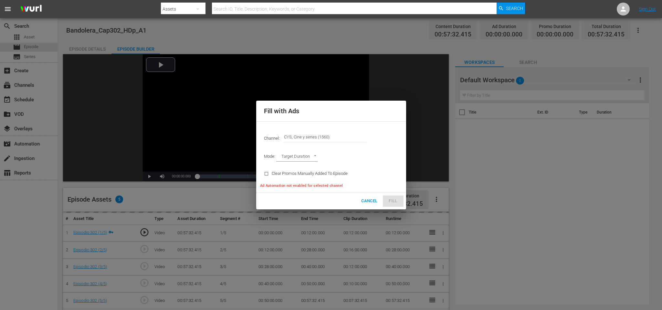
type input "AD_BREAK_DURATION"
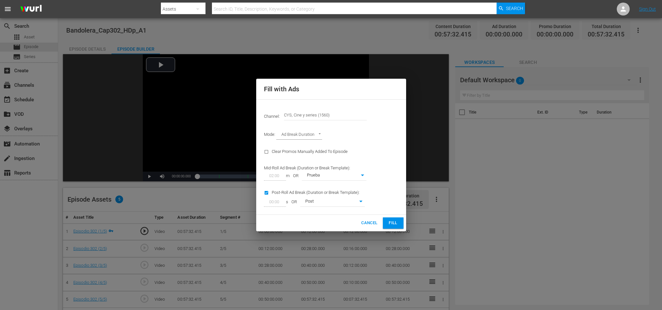
click at [394, 220] on span "Fill" at bounding box center [393, 223] width 10 height 7
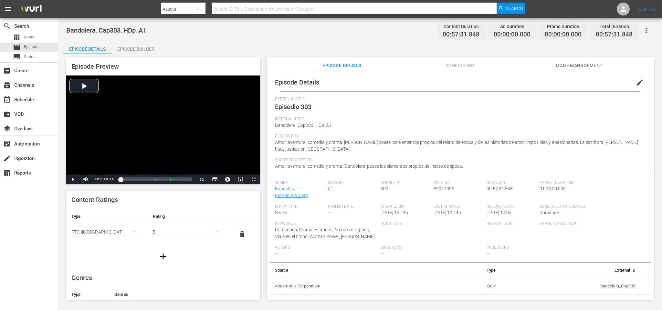
click at [128, 46] on div "Episode Builder" at bounding box center [135, 49] width 48 height 16
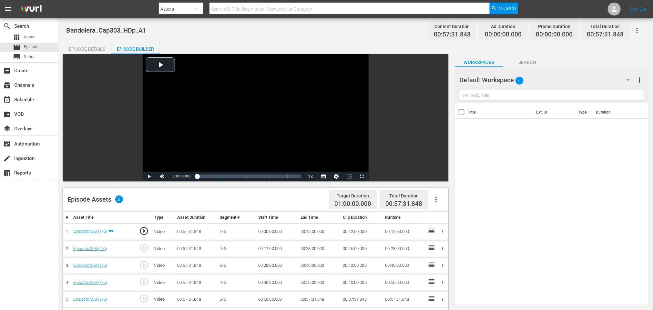
click at [435, 199] on icon "button" at bounding box center [436, 200] width 8 height 8
click at [441, 204] on div "Fill with Ads" at bounding box center [456, 202] width 44 height 16
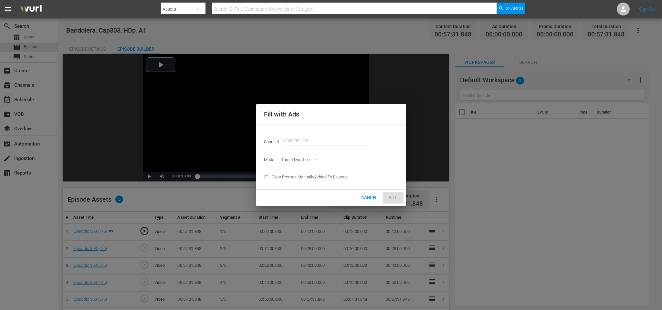
click at [288, 140] on input "text" at bounding box center [325, 141] width 83 height 16
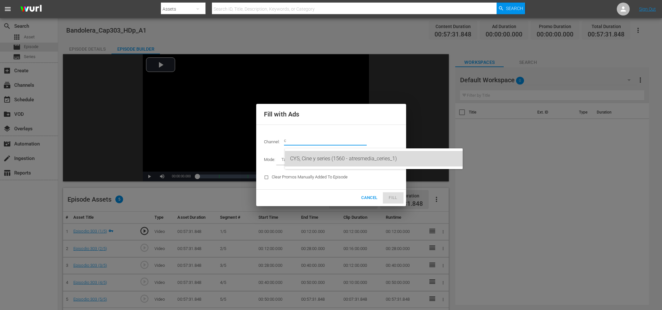
click at [321, 153] on div "CYS, Cine y series (1560 - atresmedia_ceries_1)" at bounding box center [373, 159] width 167 height 16
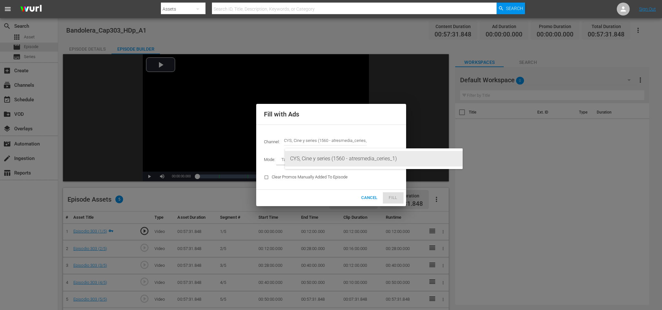
type input "CYS, Cine y series (1560)"
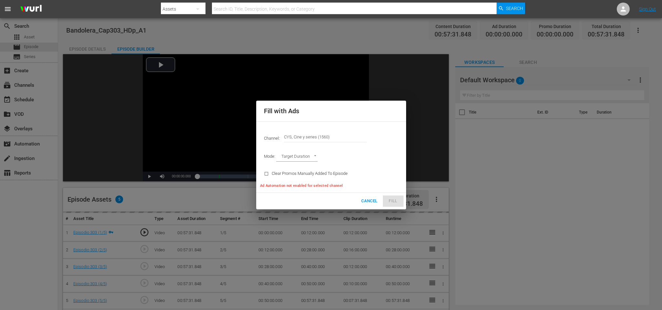
type input "AD_BREAK_DURATION"
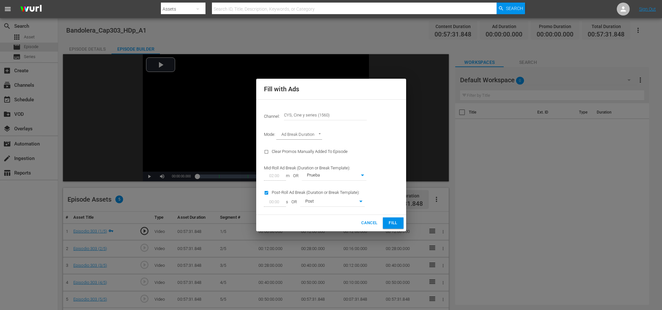
click at [394, 225] on span "Fill" at bounding box center [393, 223] width 10 height 7
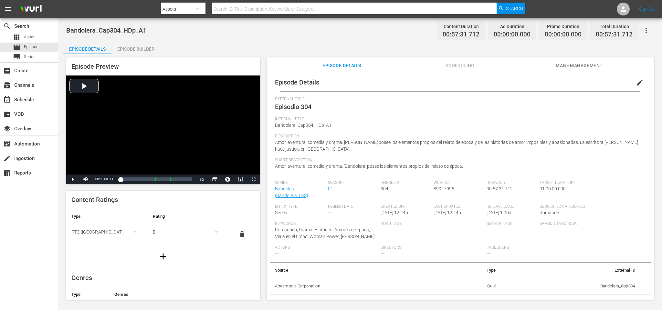
click at [142, 46] on div "Episode Builder" at bounding box center [135, 49] width 48 height 16
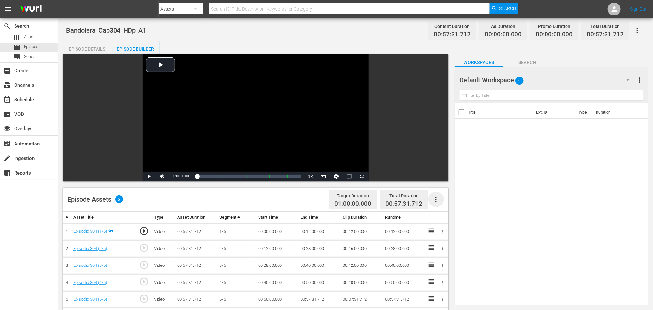
click at [435, 200] on icon "button" at bounding box center [436, 200] width 8 height 8
click at [445, 201] on div "Fill with Ads" at bounding box center [456, 202] width 44 height 16
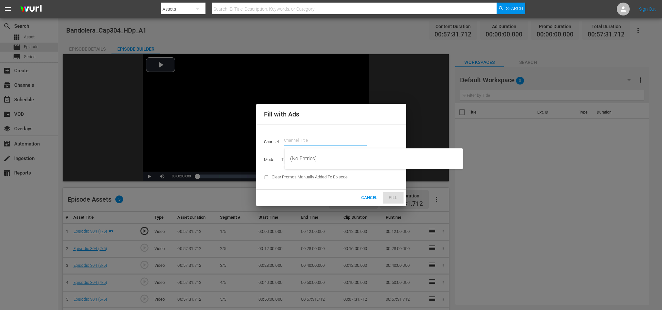
click at [292, 137] on input "text" at bounding box center [325, 141] width 83 height 16
click at [320, 156] on div "CYS, Cine y series (1560 - atresmedia_ceries_1)" at bounding box center [373, 159] width 167 height 16
type input "CYS, Cine y series (1560)"
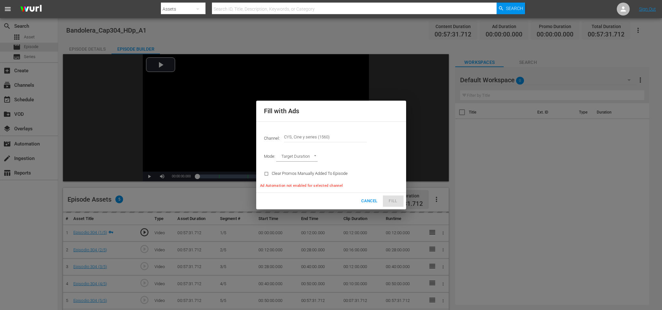
type input "AD_BREAK_DURATION"
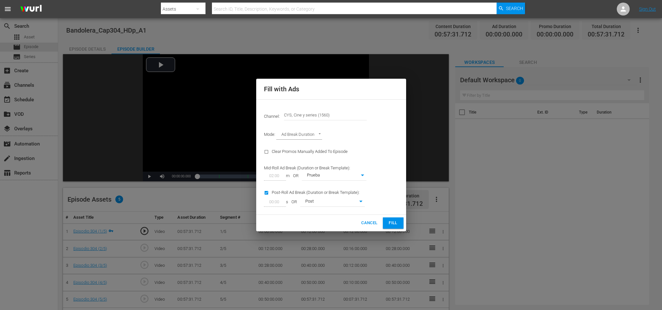
click at [398, 224] on button "Fill" at bounding box center [393, 223] width 21 height 11
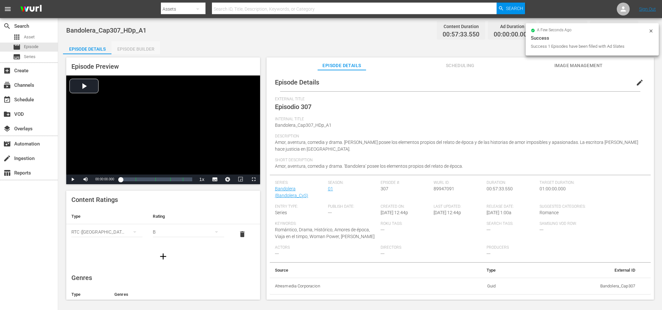
click at [127, 47] on div "Episode Builder" at bounding box center [135, 49] width 48 height 16
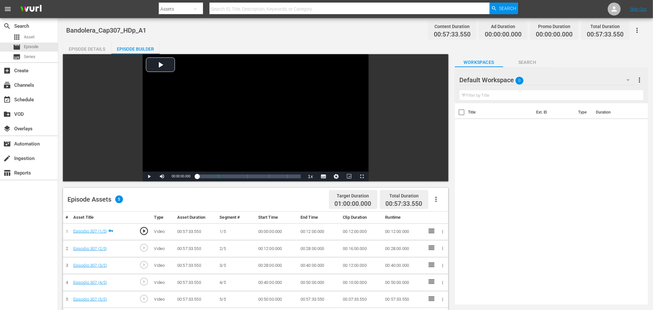
click at [437, 201] on icon "button" at bounding box center [436, 200] width 8 height 8
click at [444, 202] on div "Fill with Ads" at bounding box center [456, 202] width 44 height 16
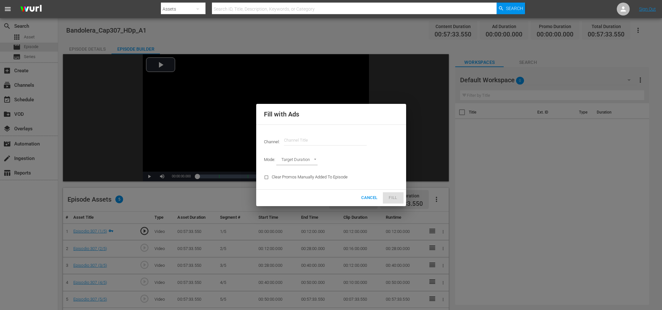
click at [336, 144] on input "text" at bounding box center [325, 141] width 83 height 16
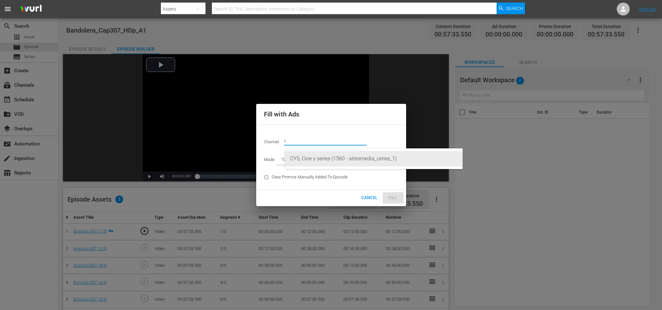
click at [328, 154] on div "CYS, Cine y series (1560 - atresmedia_ceries_1)" at bounding box center [373, 159] width 167 height 16
type input "CYS, Cine y series (1560)"
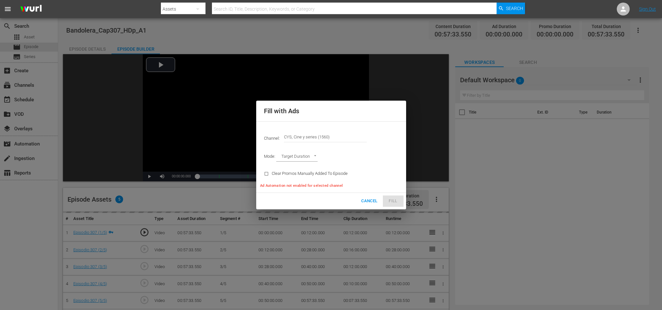
type input "AD_BREAK_DURATION"
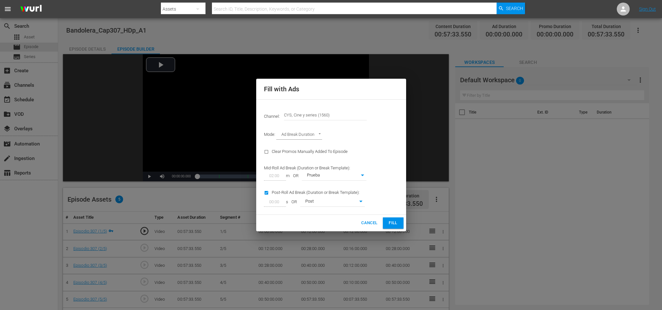
drag, startPoint x: 392, startPoint y: 227, endPoint x: 395, endPoint y: 228, distance: 3.7
click at [395, 228] on button "Fill" at bounding box center [393, 223] width 21 height 11
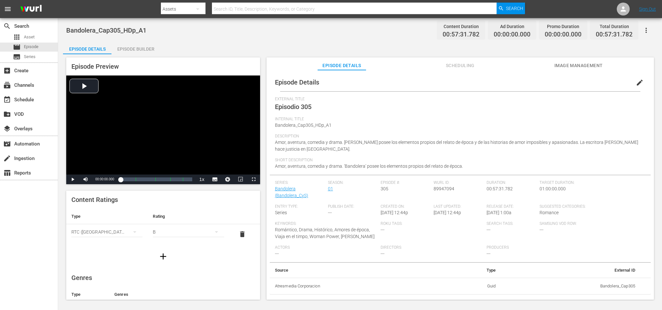
click at [130, 48] on div "Episode Builder" at bounding box center [135, 49] width 48 height 16
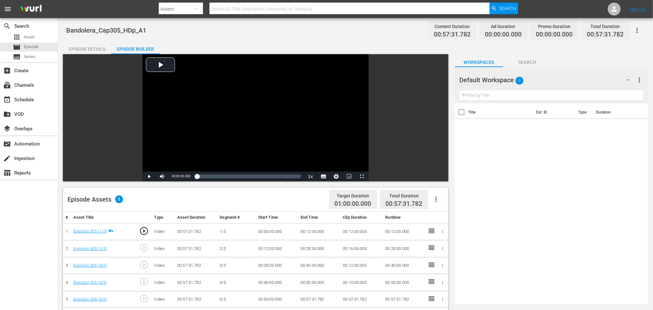
click at [438, 199] on button "button" at bounding box center [437, 200] width 16 height 16
click at [444, 202] on div "Fill with Ads" at bounding box center [456, 202] width 44 height 16
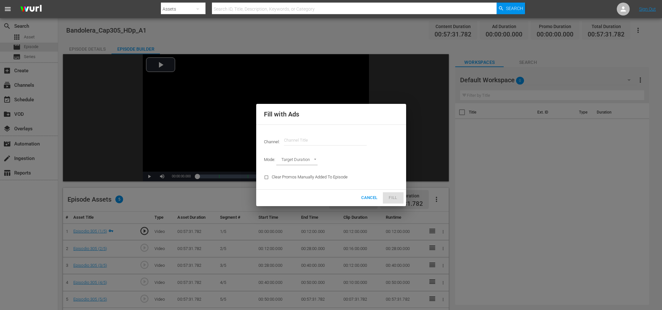
click at [307, 139] on input "text" at bounding box center [325, 141] width 83 height 16
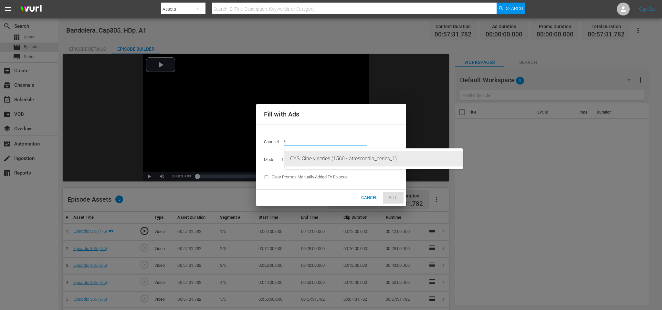
click at [321, 157] on div "CYS, Cine y series (1560 - atresmedia_ceries_1)" at bounding box center [373, 159] width 167 height 16
type input "CYS, Cine y series (1560)"
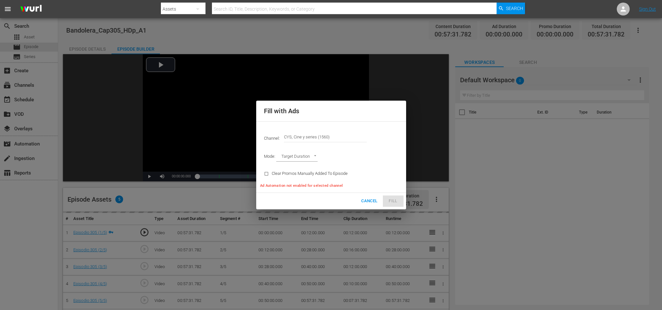
type input "AD_BREAK_DURATION"
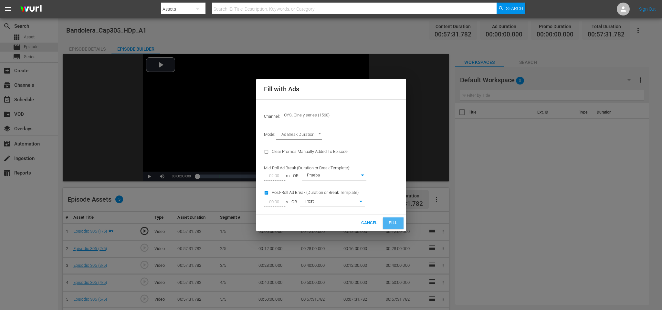
click at [396, 218] on button "Fill" at bounding box center [393, 223] width 21 height 11
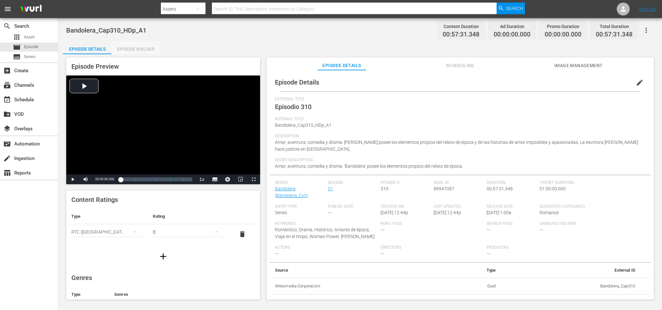
click at [130, 50] on div "Episode Builder" at bounding box center [135, 49] width 48 height 16
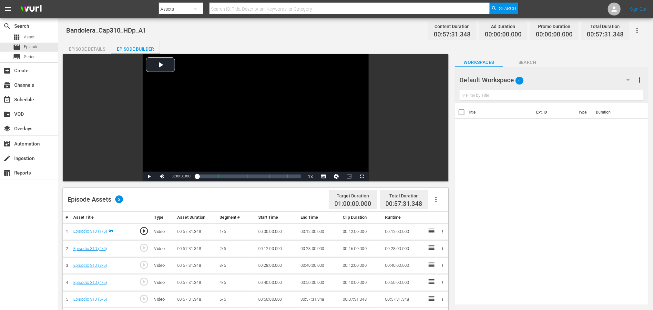
click at [440, 199] on button "button" at bounding box center [437, 200] width 16 height 16
click at [443, 199] on div "Fill with Ads" at bounding box center [456, 202] width 44 height 16
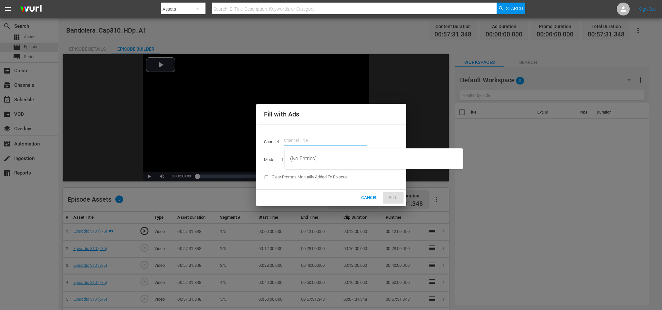
click at [317, 138] on input "text" at bounding box center [325, 141] width 83 height 16
click at [329, 155] on div "CYS, Cine y series (1560 - atresmedia_ceries_1)" at bounding box center [373, 159] width 167 height 16
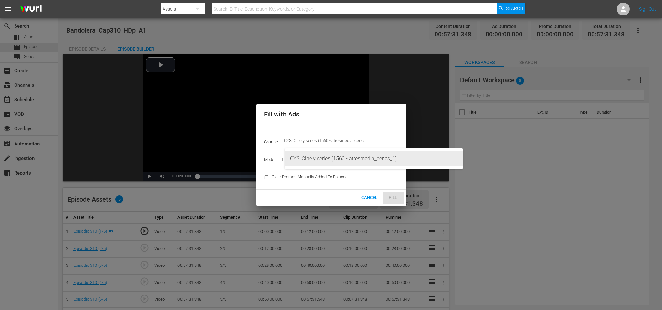
type input "CYS, Cine y series (1560)"
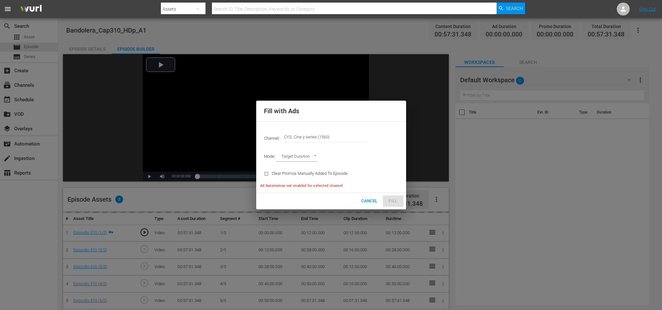
type input "AD_BREAK_DURATION"
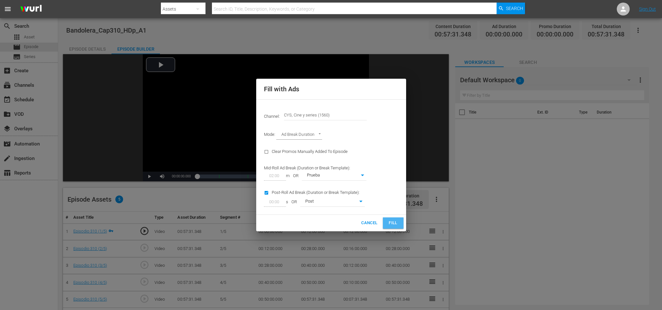
click at [388, 223] on span "Fill" at bounding box center [393, 223] width 10 height 7
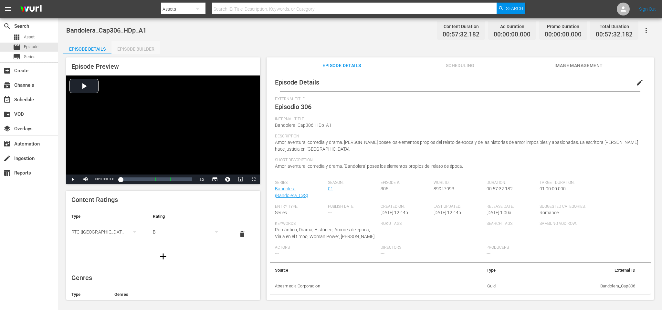
click at [127, 47] on div "Episode Builder" at bounding box center [135, 49] width 48 height 16
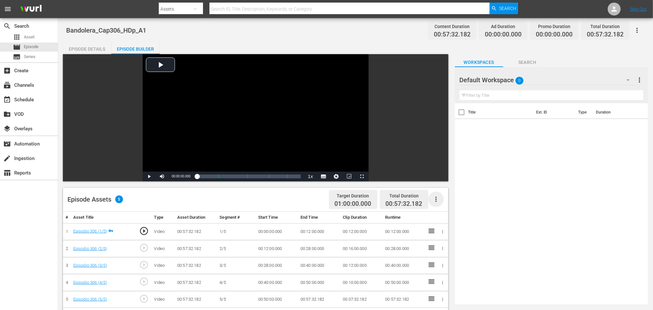
click at [435, 200] on icon "button" at bounding box center [436, 200] width 8 height 8
drag, startPoint x: 447, startPoint y: 200, endPoint x: 435, endPoint y: 202, distance: 12.3
click at [447, 199] on div "Fill with Ads" at bounding box center [456, 202] width 44 height 16
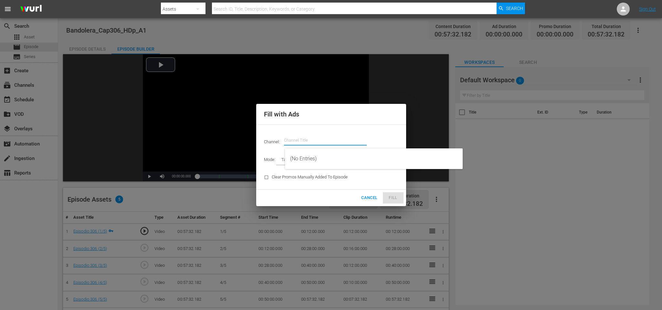
click at [299, 146] on input "text" at bounding box center [325, 141] width 83 height 16
click at [352, 156] on div "CYS, Cine y series (1560 - atresmedia_ceries_1)" at bounding box center [373, 159] width 167 height 16
type input "CYS, Cine y series (1560)"
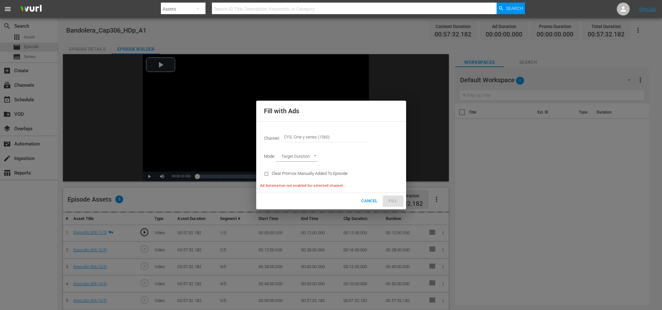
type input "AD_BREAK_DURATION"
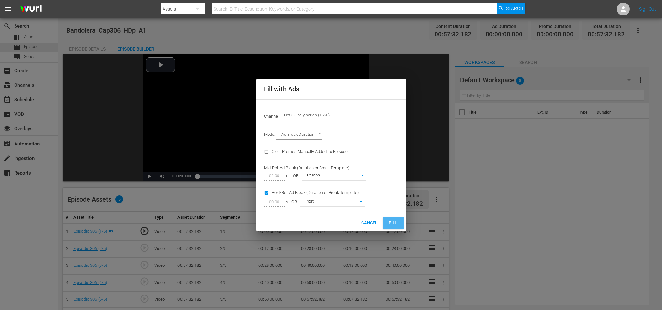
click at [390, 221] on span "Fill" at bounding box center [393, 223] width 10 height 7
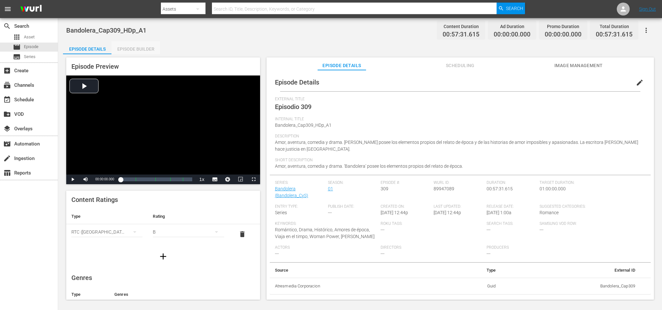
click at [133, 49] on div "Episode Builder" at bounding box center [135, 49] width 48 height 16
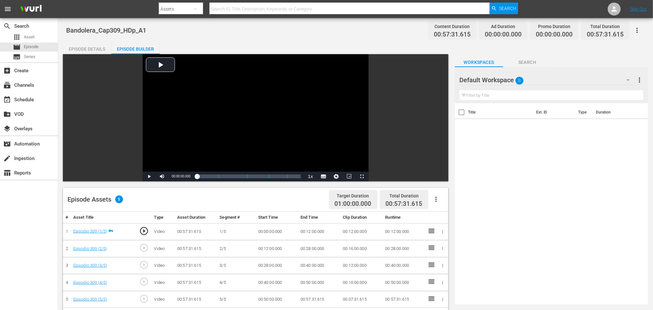
click at [434, 200] on icon "button" at bounding box center [436, 200] width 8 height 8
click at [442, 202] on div "Fill with Ads" at bounding box center [456, 202] width 44 height 16
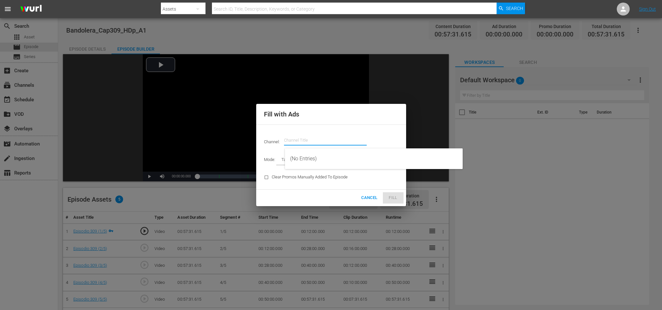
click at [328, 138] on input "text" at bounding box center [325, 141] width 83 height 16
click at [329, 153] on div "CYS, Cine y series (1560 - atresmedia_ceries_1)" at bounding box center [373, 159] width 167 height 16
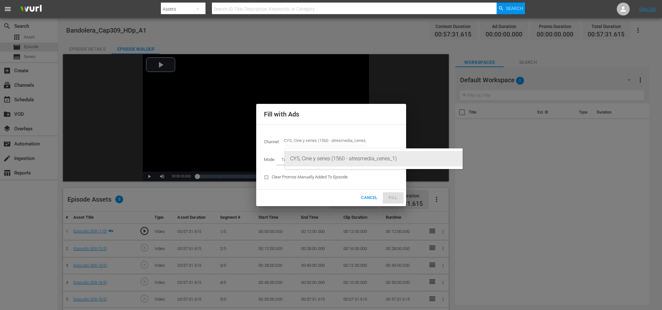
type input "CYS, Cine y series (1560)"
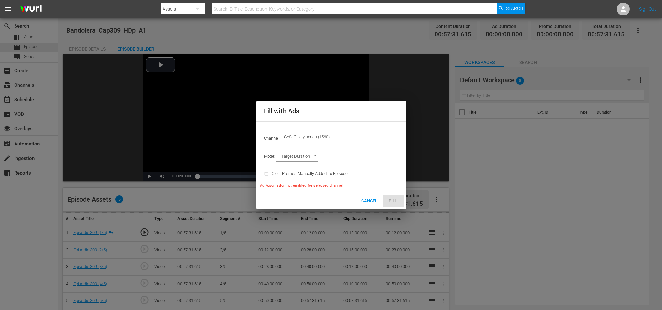
type input "AD_BREAK_DURATION"
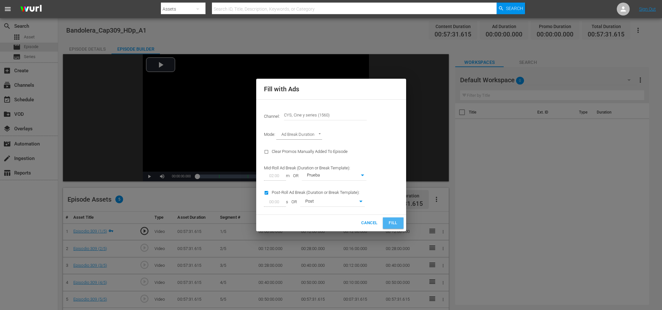
click at [391, 221] on span "Fill" at bounding box center [393, 223] width 10 height 7
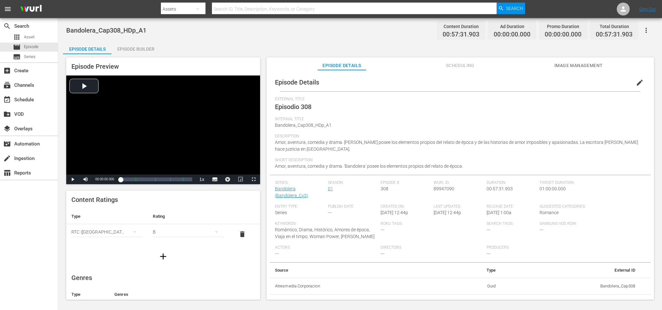
click at [139, 54] on div "Episode Preview Video Player is loading. Play Video Play Mute Current Time 00:0…" at bounding box center [360, 179] width 594 height 251
click at [138, 51] on div "Episode Builder" at bounding box center [135, 49] width 48 height 16
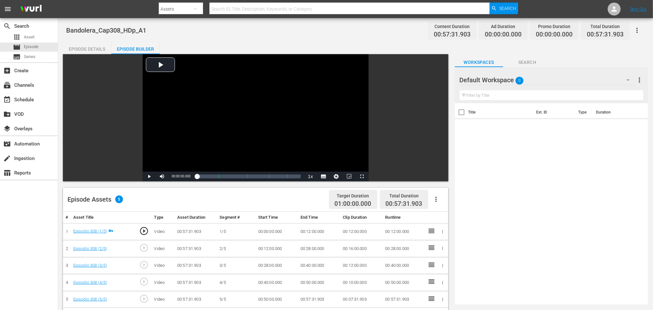
click at [434, 203] on icon "button" at bounding box center [436, 200] width 8 height 8
click at [444, 200] on div "Fill with Ads" at bounding box center [456, 202] width 44 height 16
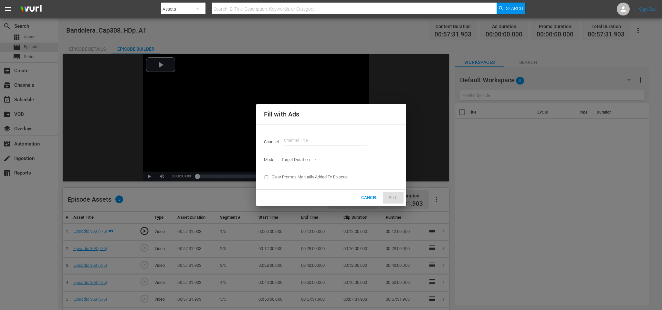
click at [334, 132] on div "Channel: Channel Title" at bounding box center [331, 140] width 142 height 23
drag, startPoint x: 329, startPoint y: 141, endPoint x: 325, endPoint y: 141, distance: 3.9
click at [328, 141] on input "text" at bounding box center [325, 141] width 83 height 16
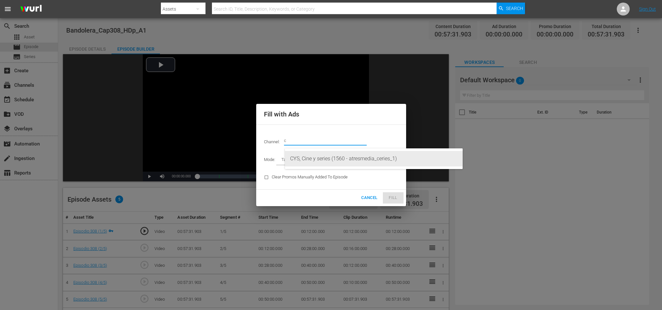
click at [323, 155] on div "CYS, Cine y series (1560 - atresmedia_ceries_1)" at bounding box center [373, 159] width 167 height 16
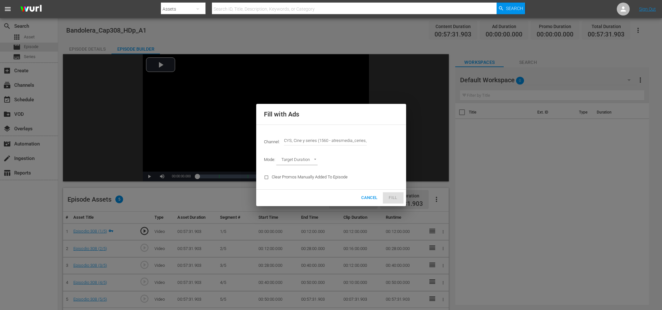
type input "CYS, Cine y series (1560)"
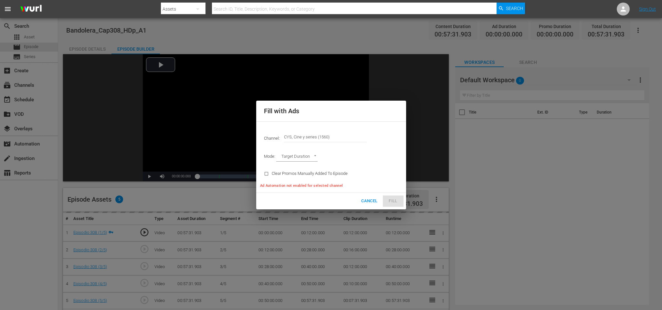
type input "AD_BREAK_DURATION"
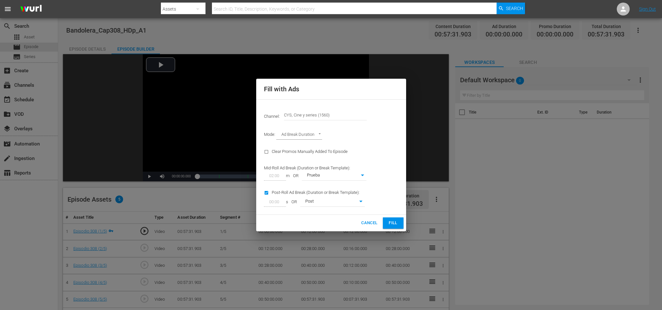
click at [390, 222] on span "Fill" at bounding box center [393, 223] width 10 height 7
